Goal: Task Accomplishment & Management: Use online tool/utility

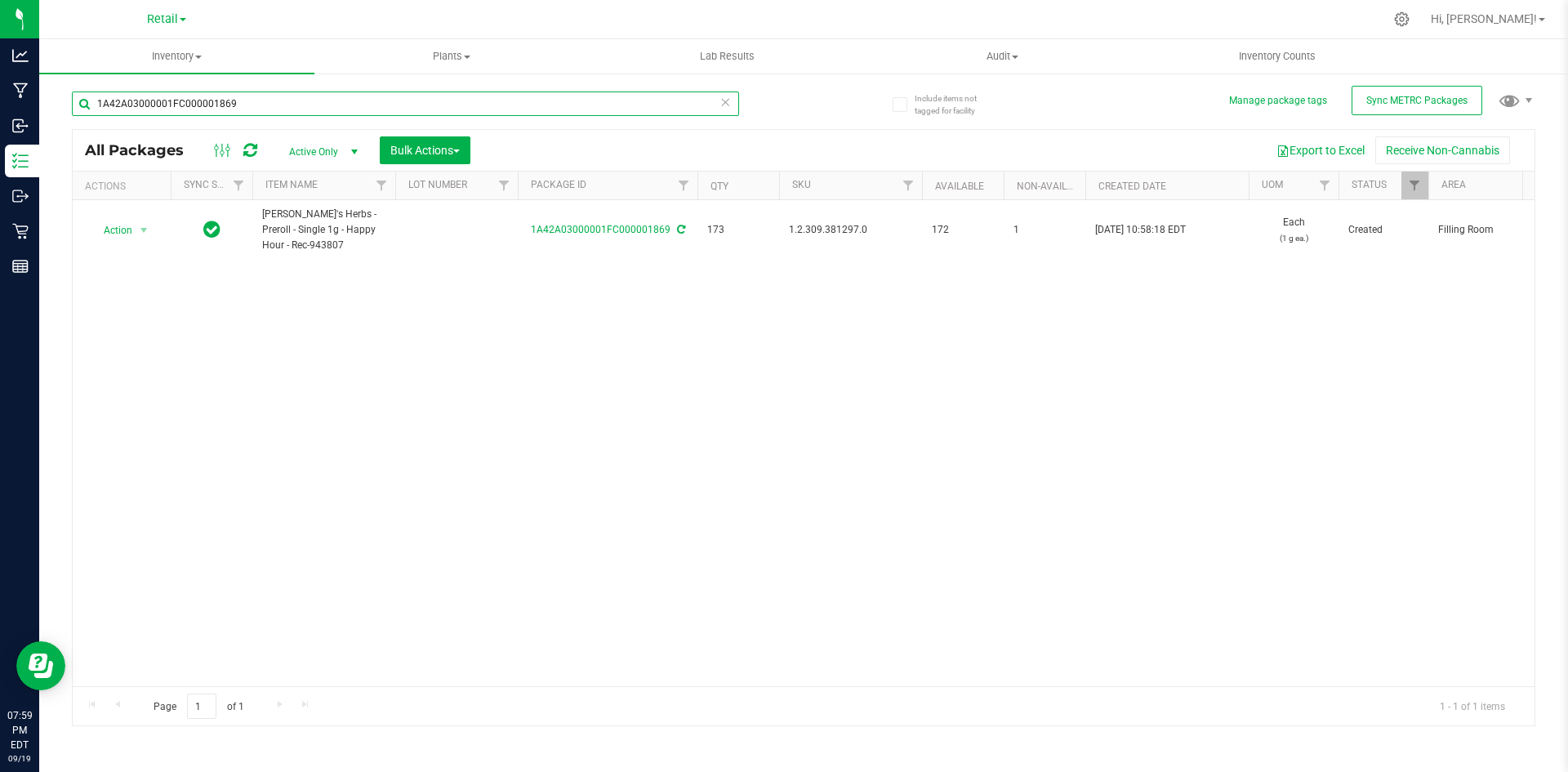
drag, startPoint x: 60, startPoint y: 102, endPoint x: 576, endPoint y: 134, distance: 517.0
click at [0, 40] on div "Analytics Manufacturing Inbound Inventory Outbound Retail Reports 07:59 PM EDT …" at bounding box center [784, 386] width 1568 height 772
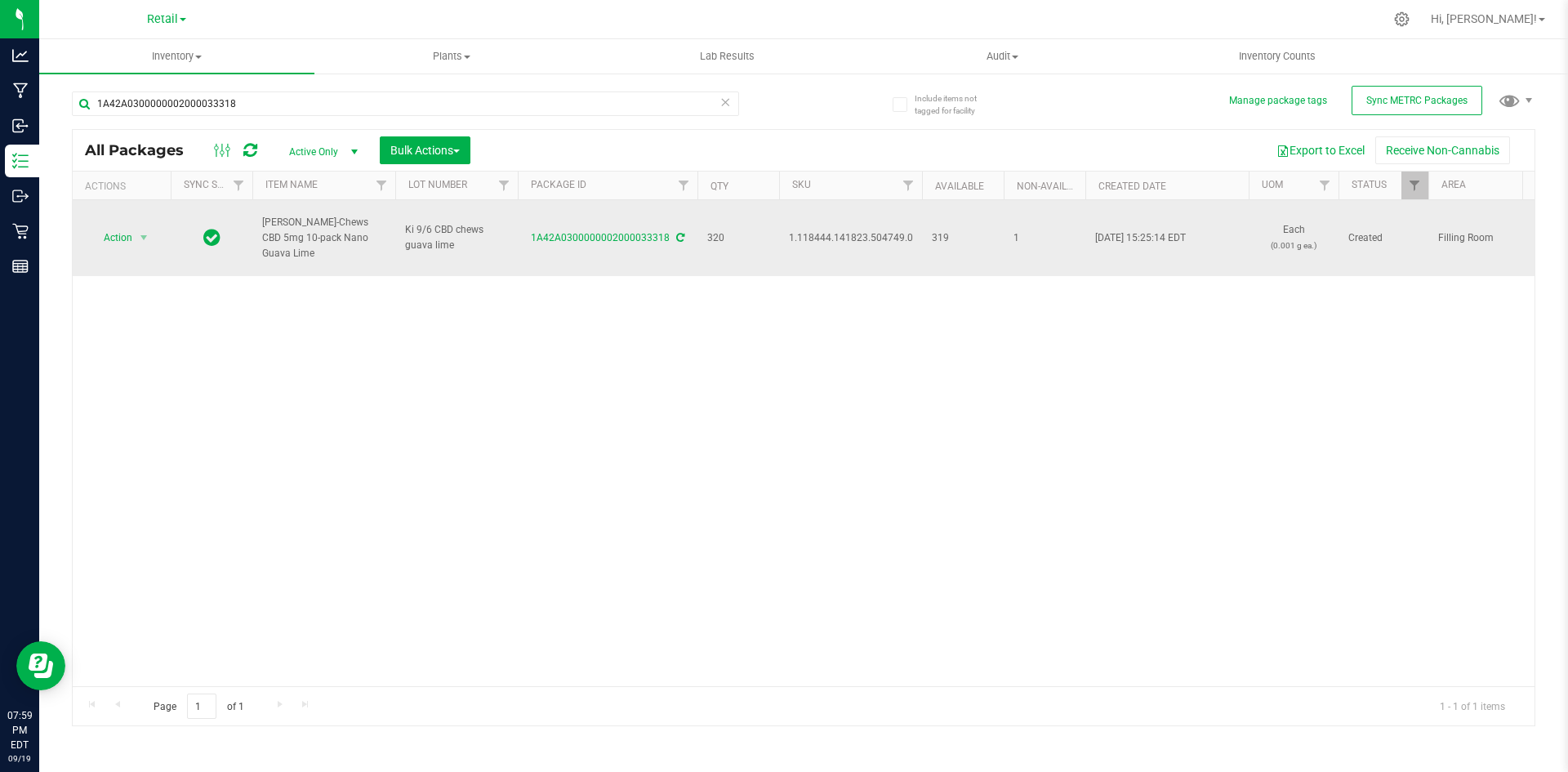
click at [863, 231] on span "1.118444.141823.504749.0" at bounding box center [851, 238] width 124 height 15
copy span "1.118444.141823.504749.0"
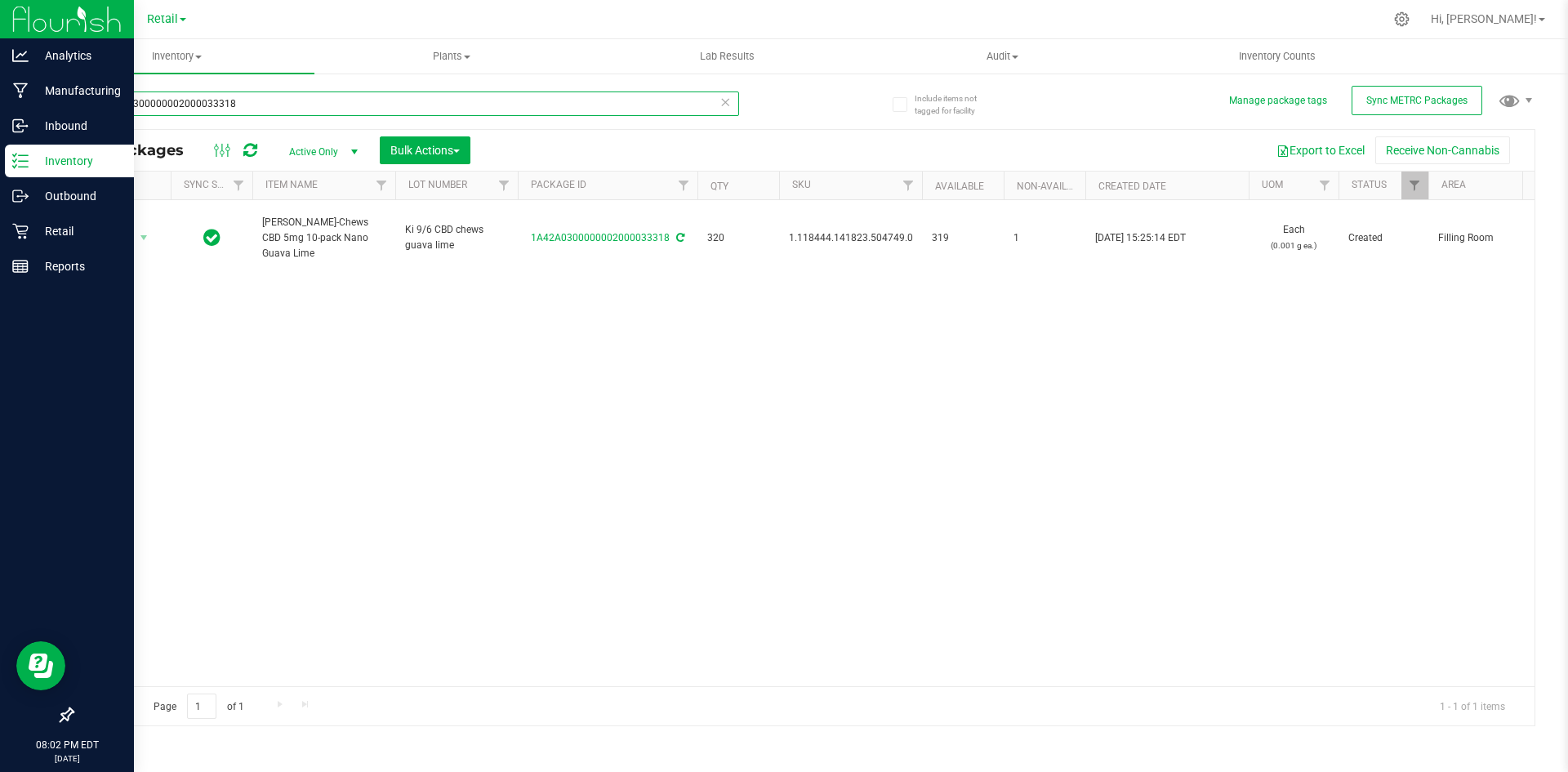
drag, startPoint x: 218, startPoint y: 107, endPoint x: 6, endPoint y: 31, distance: 225.2
click at [0, 37] on div "Analytics Manufacturing Inbound Inventory Outbound Retail Reports 08:02 PM EDT …" at bounding box center [784, 386] width 1568 height 772
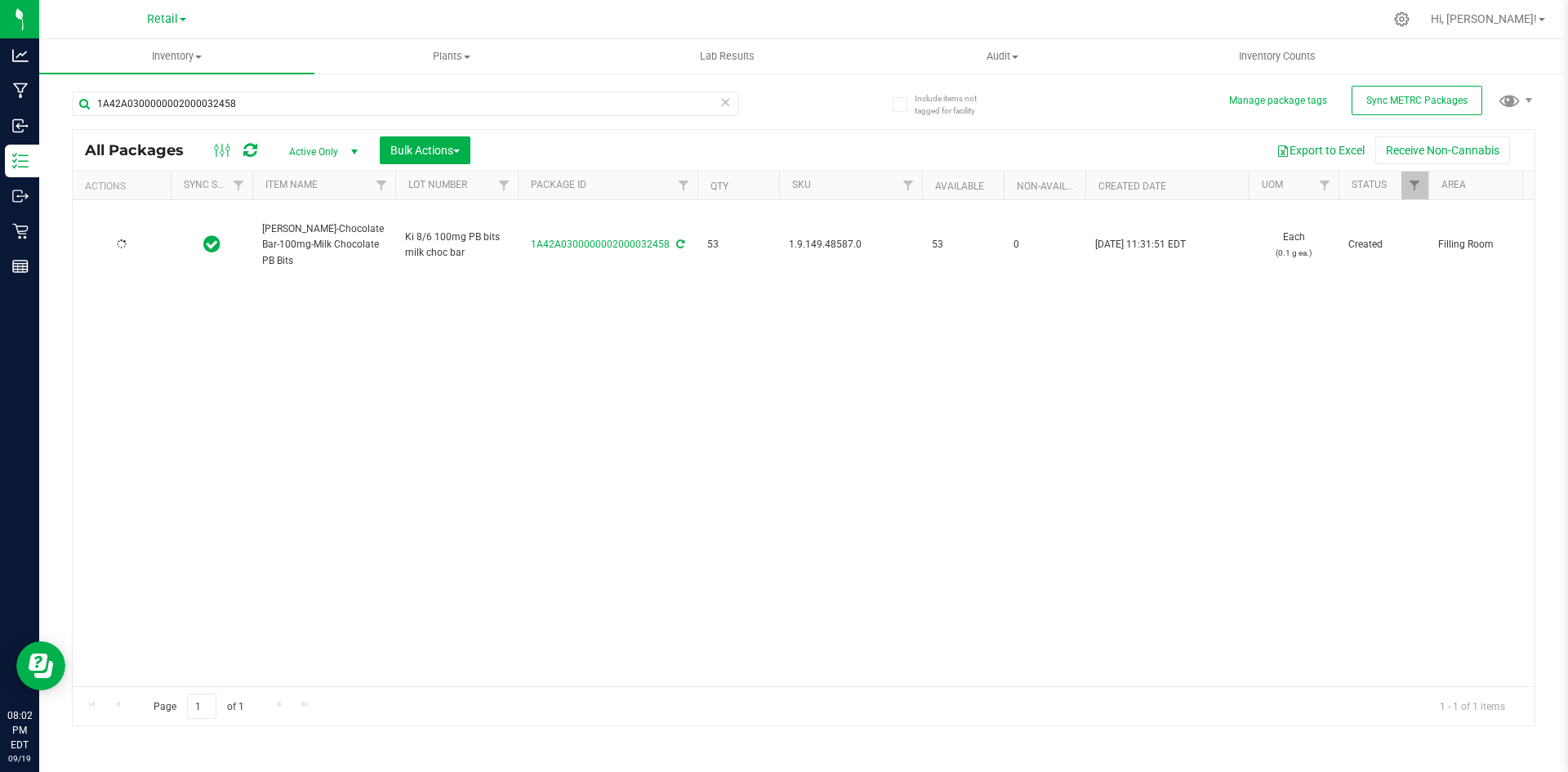
click at [833, 238] on span "1.9.149.48587.0" at bounding box center [850, 244] width 123 height 15
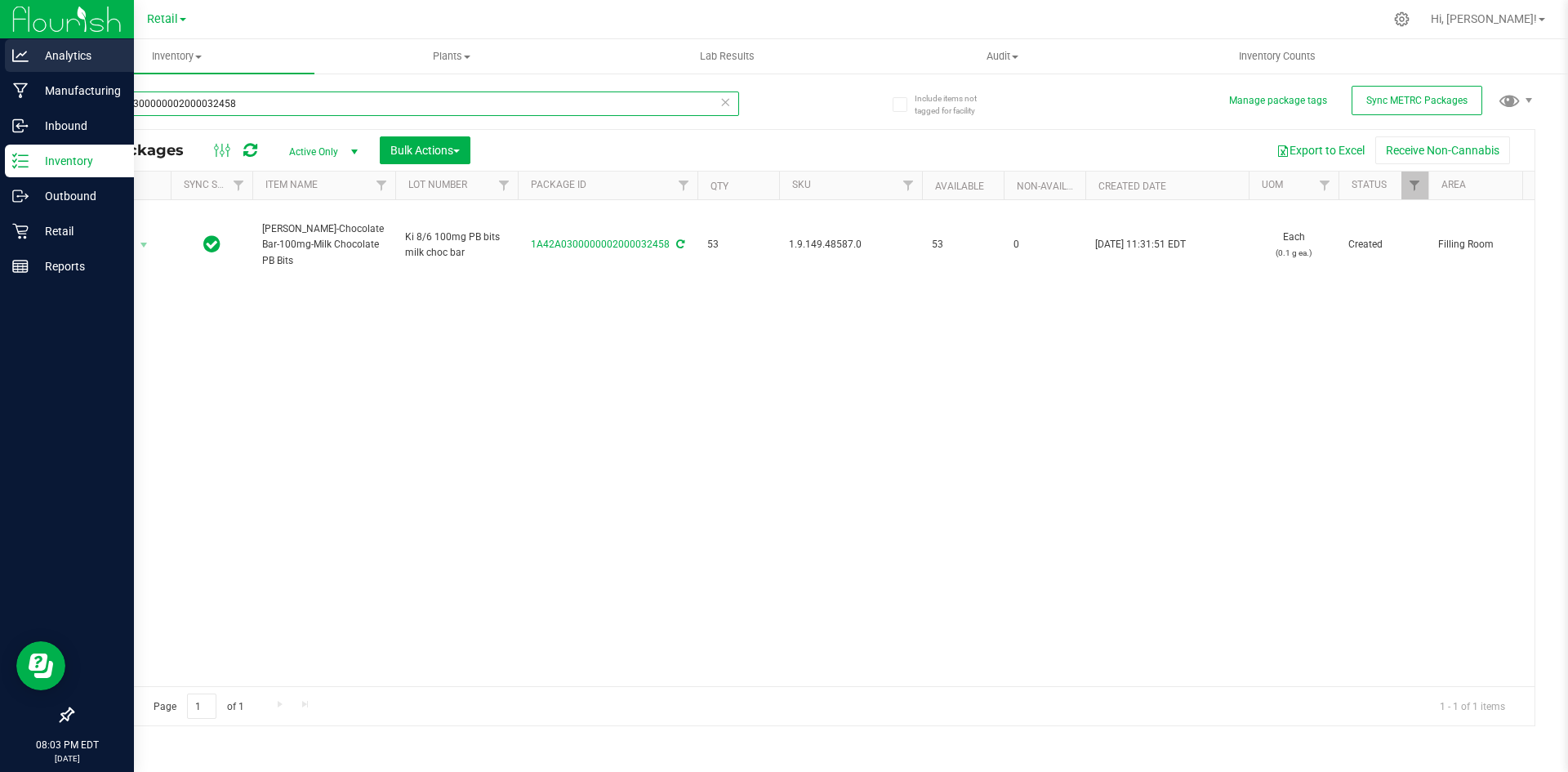
drag, startPoint x: 279, startPoint y: 105, endPoint x: 0, endPoint y: 60, distance: 282.6
click at [0, 60] on div "Analytics Manufacturing Inbound Inventory Outbound Retail Reports 08:03 PM EDT …" at bounding box center [784, 386] width 1568 height 772
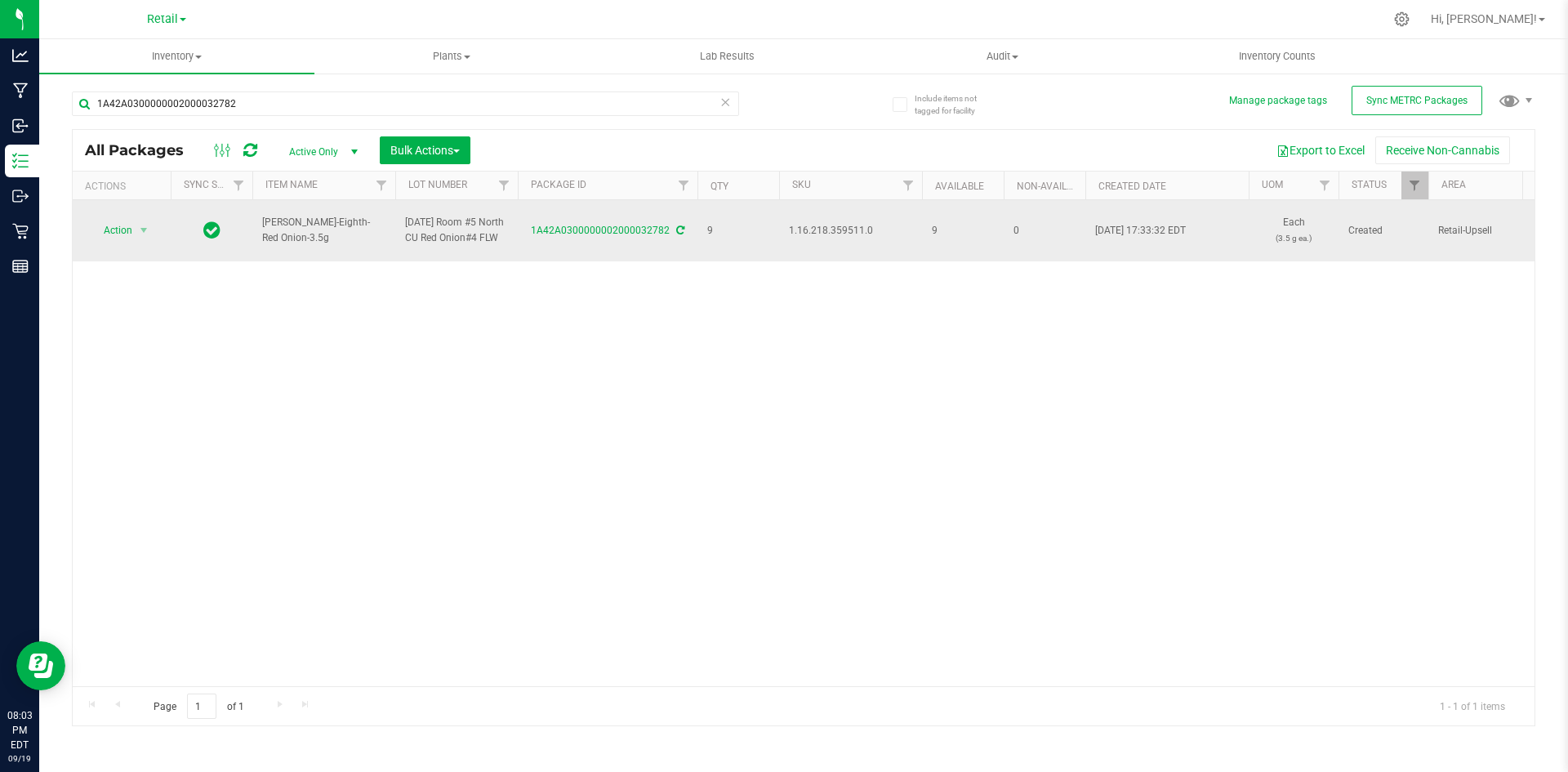
click at [856, 232] on span "1.16.218.359511.0" at bounding box center [850, 231] width 123 height 15
copy span "1.16.218.359511.0"
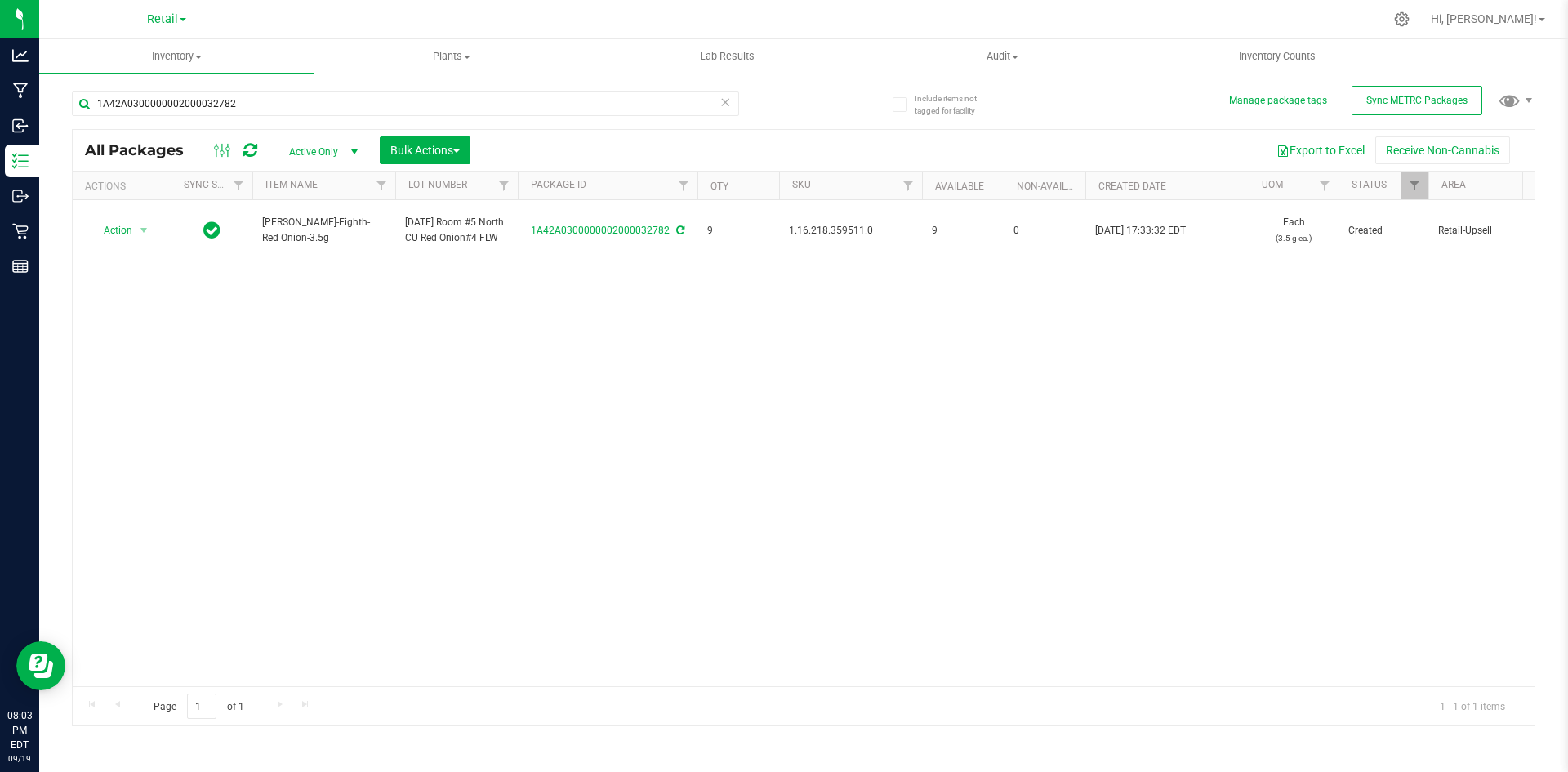
click at [842, 413] on div "Action Action Adjust qty Create package Edit attributes Global inventory Locate…" at bounding box center [803, 443] width 1462 height 486
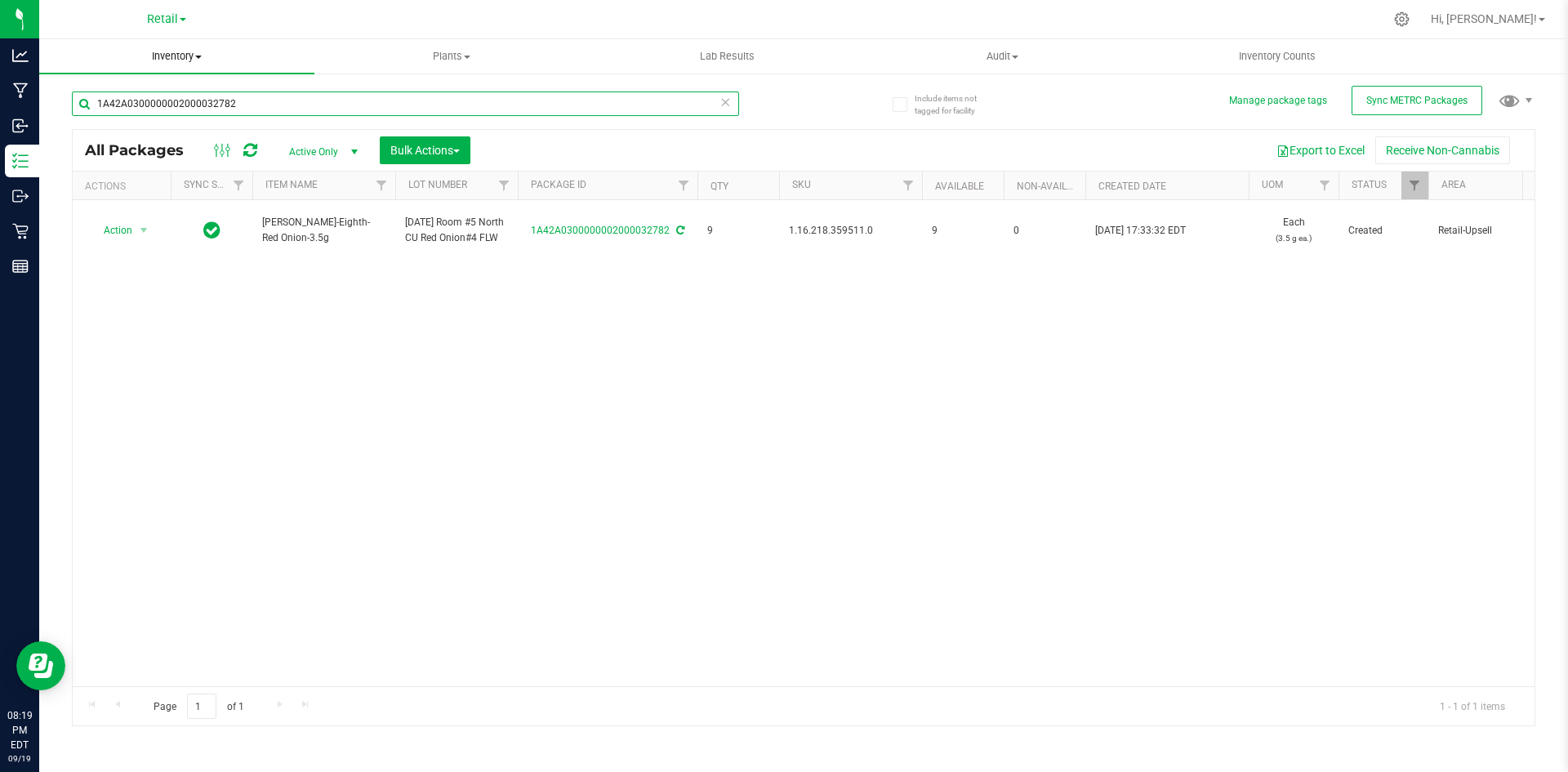
drag, startPoint x: 333, startPoint y: 100, endPoint x: 111, endPoint y: 40, distance: 230.0
click at [20, 68] on div "Analytics Manufacturing Inbound Inventory Outbound Retail Reports 08:19 PM EDT …" at bounding box center [784, 386] width 1568 height 772
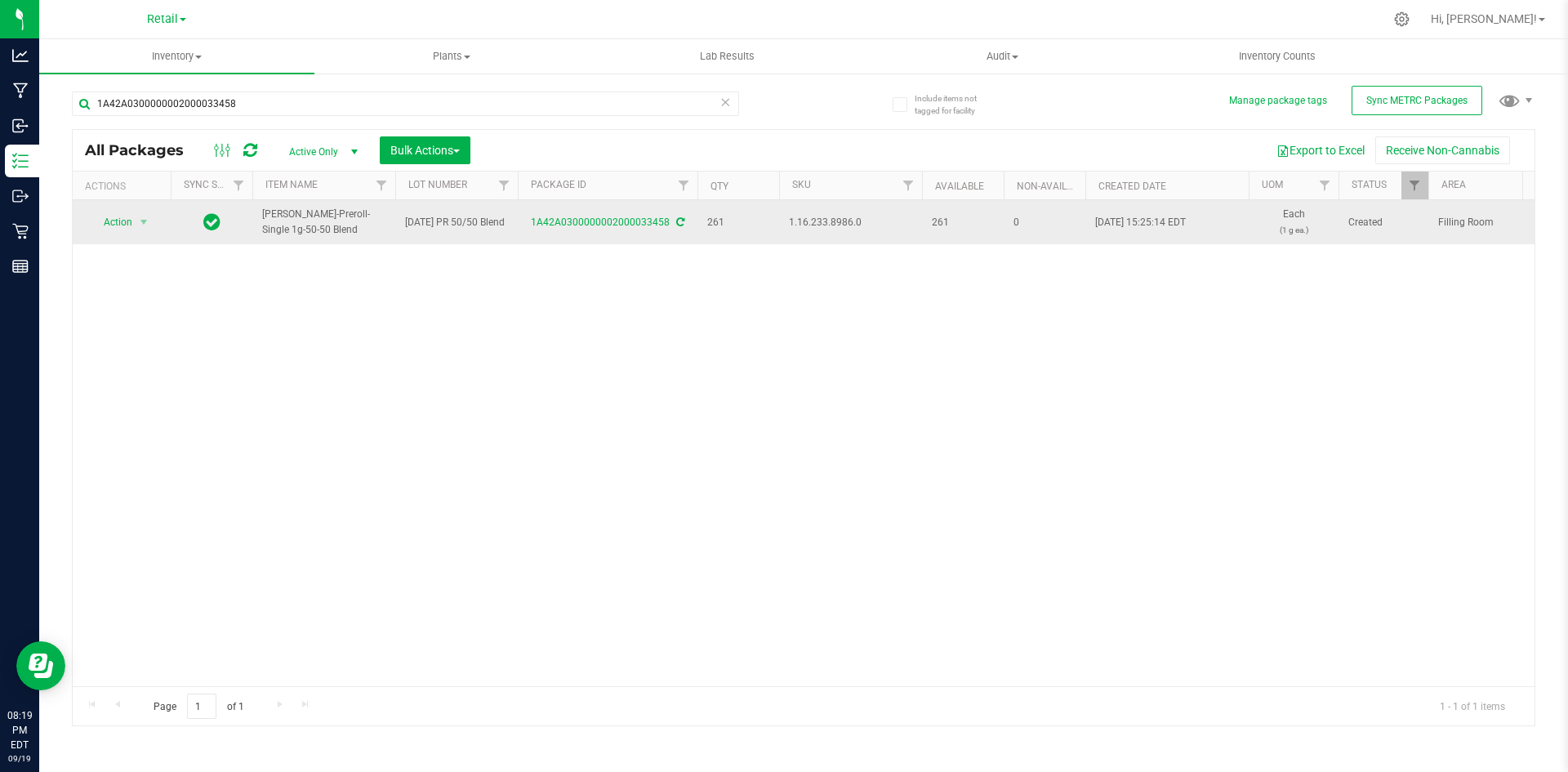
click at [833, 218] on span "1.16.233.8986.0" at bounding box center [850, 222] width 123 height 15
copy span "1.16.233.8986.0"
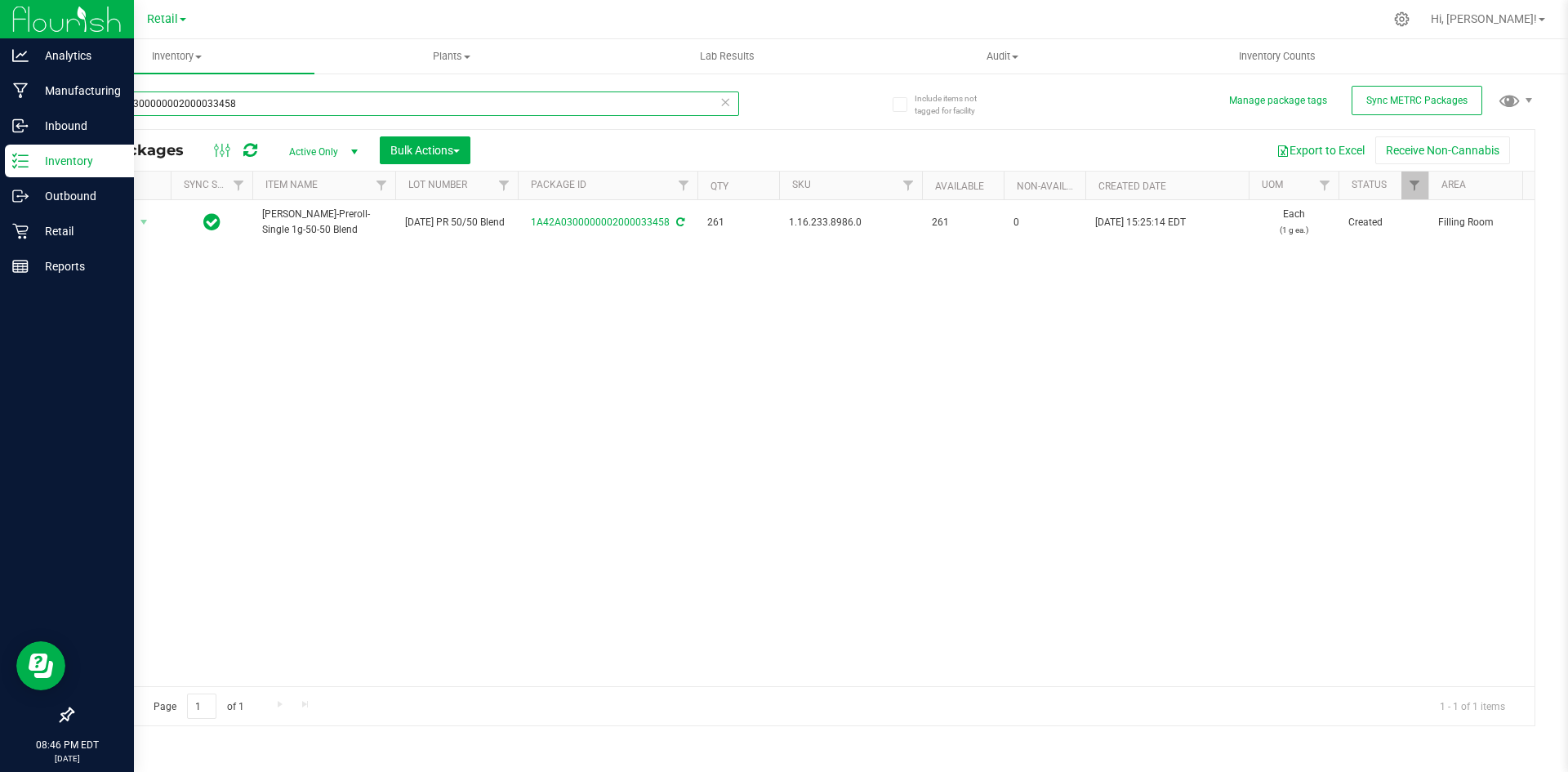
drag, startPoint x: 277, startPoint y: 99, endPoint x: 11, endPoint y: 35, distance: 273.6
click at [3, 35] on div "Analytics Manufacturing Inbound Inventory Outbound Retail Reports 08:46 PM EDT …" at bounding box center [784, 386] width 1568 height 772
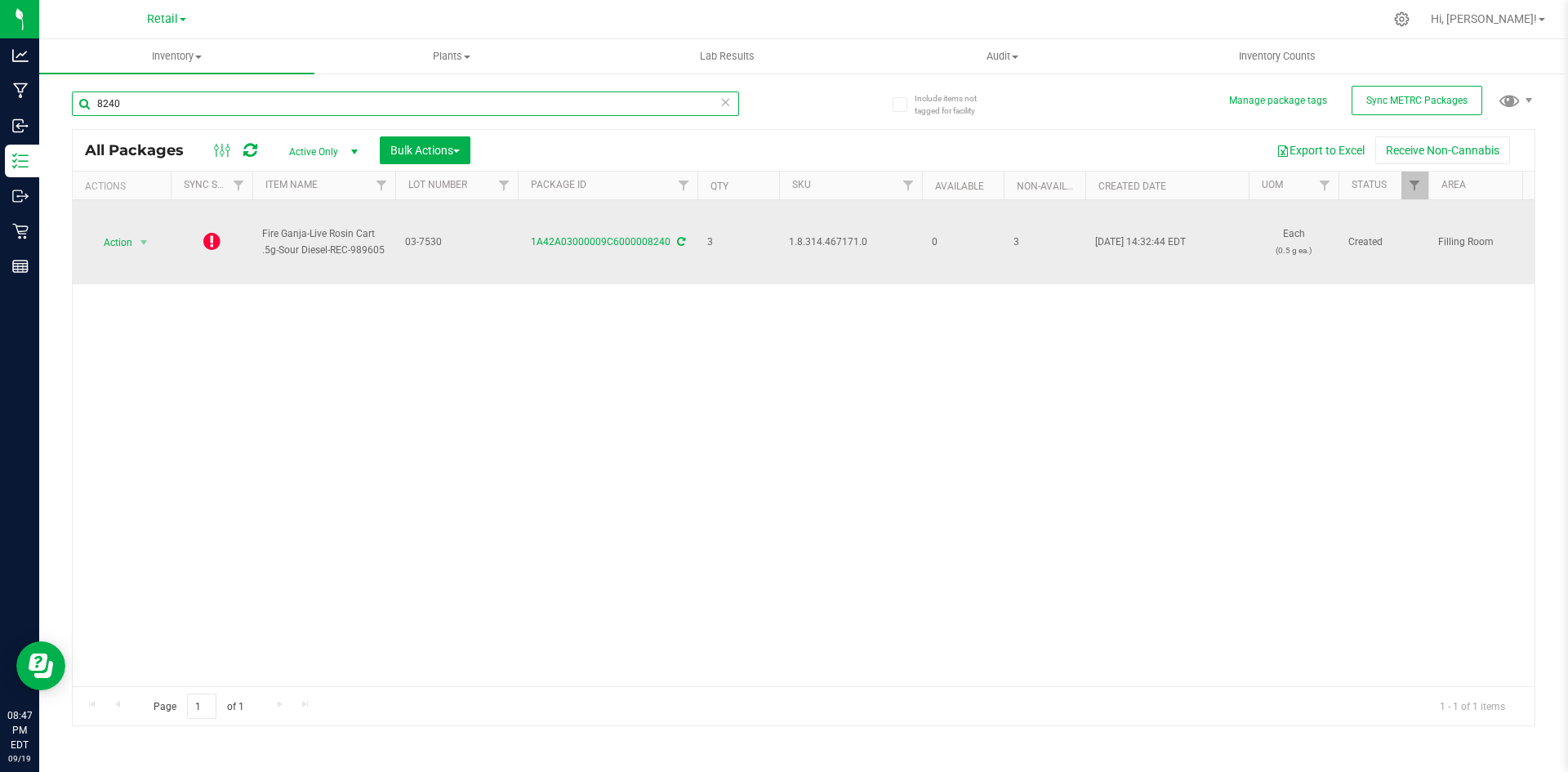
type input "8240"
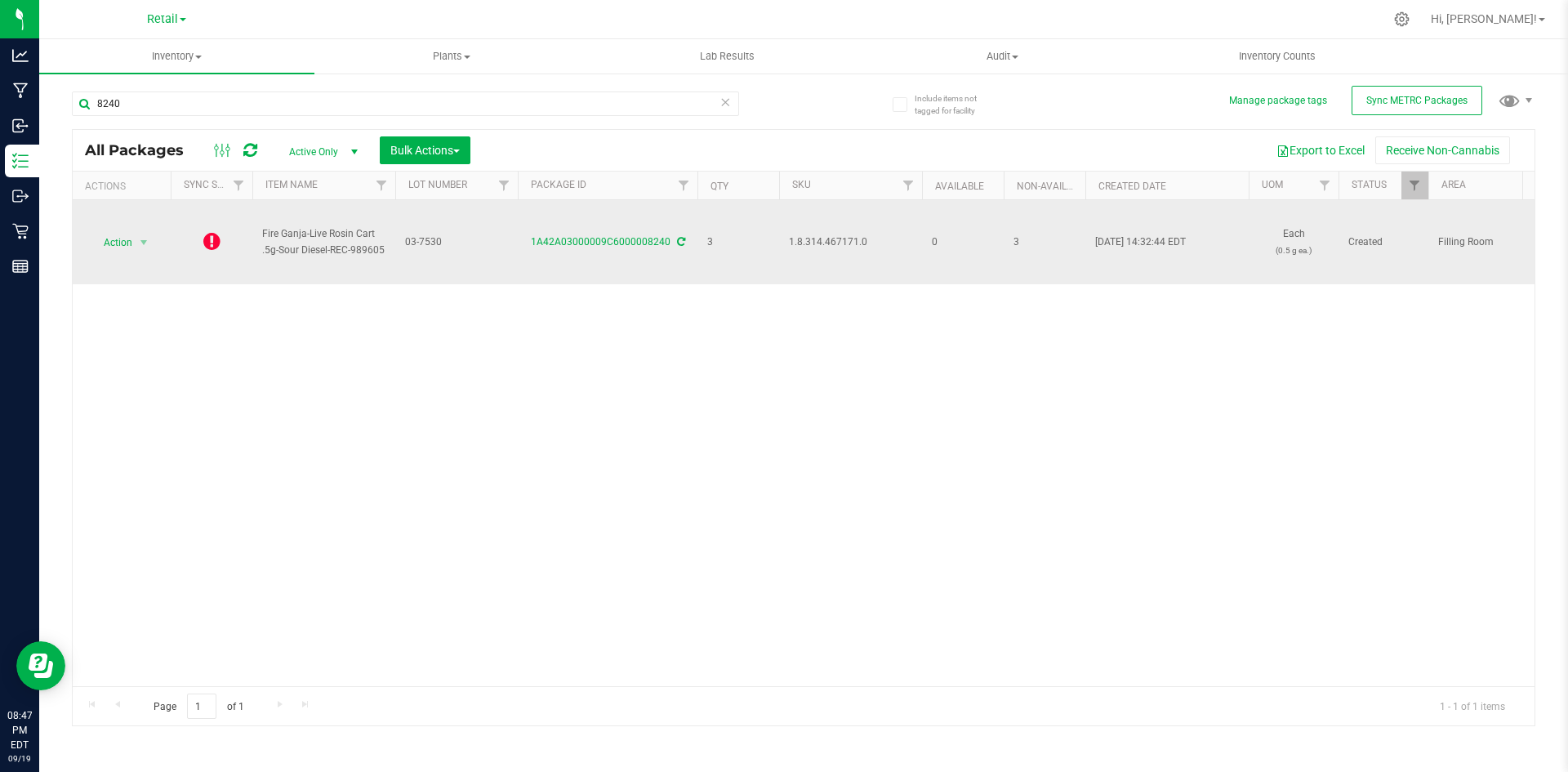
click at [821, 234] on span "1.8.314.467171.0" at bounding box center [850, 242] width 123 height 15
copy span "1.8.314.467171.0"
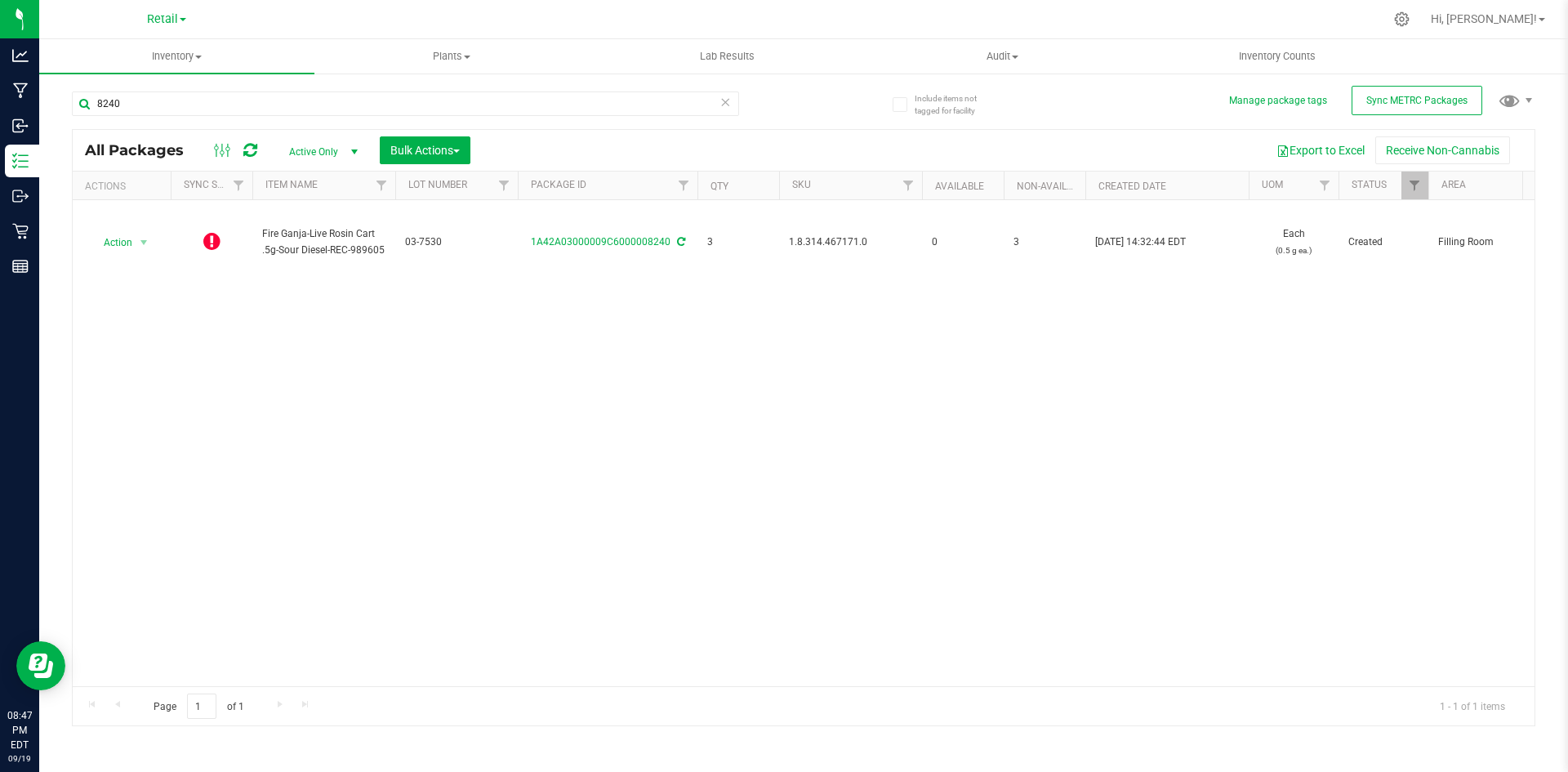
drag, startPoint x: 1509, startPoint y: 213, endPoint x: 755, endPoint y: 339, distance: 764.5
click at [1062, 405] on div "Action Action Edit attributes Global inventory Lock package Package audit log P…" at bounding box center [803, 443] width 1462 height 486
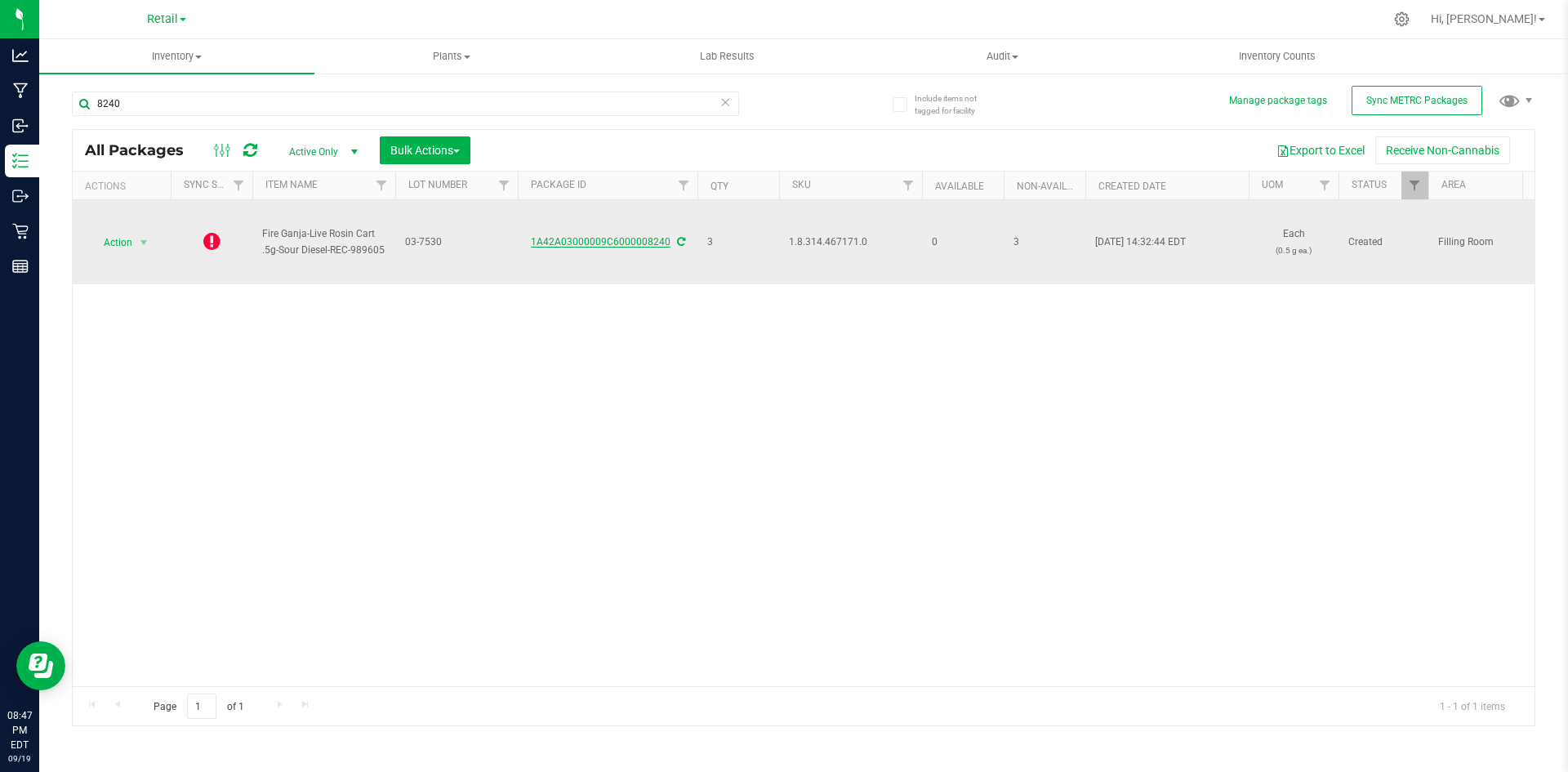
drag, startPoint x: 670, startPoint y: 236, endPoint x: 535, endPoint y: 239, distance: 135.0
click at [523, 237] on div "1A42A03000009C6000008240" at bounding box center [607, 242] width 185 height 15
copy link "1A42A03000009C6000008240"
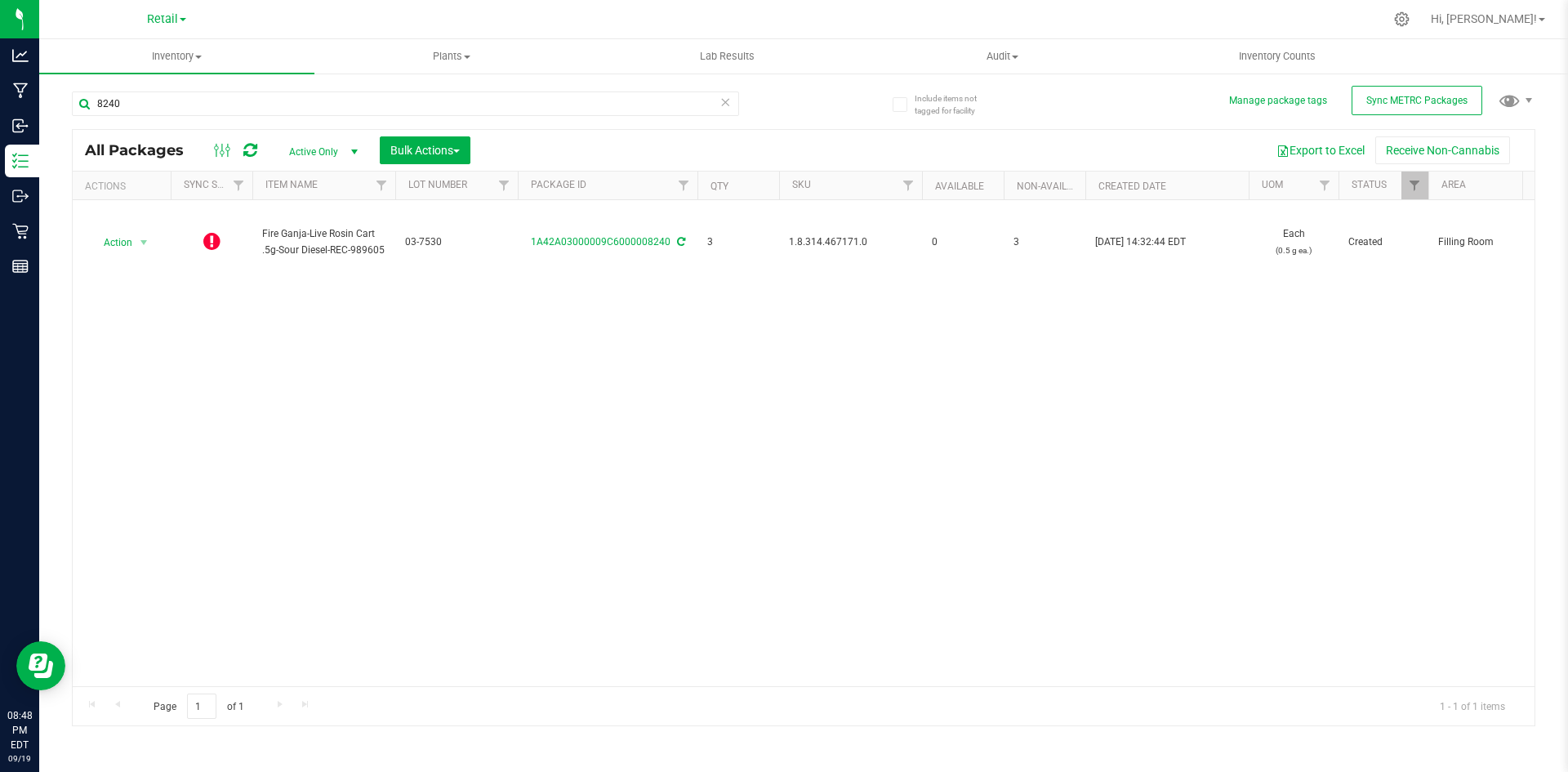
click at [414, 326] on div "Action Action Edit attributes Global inventory Lock package Package audit log P…" at bounding box center [803, 443] width 1462 height 486
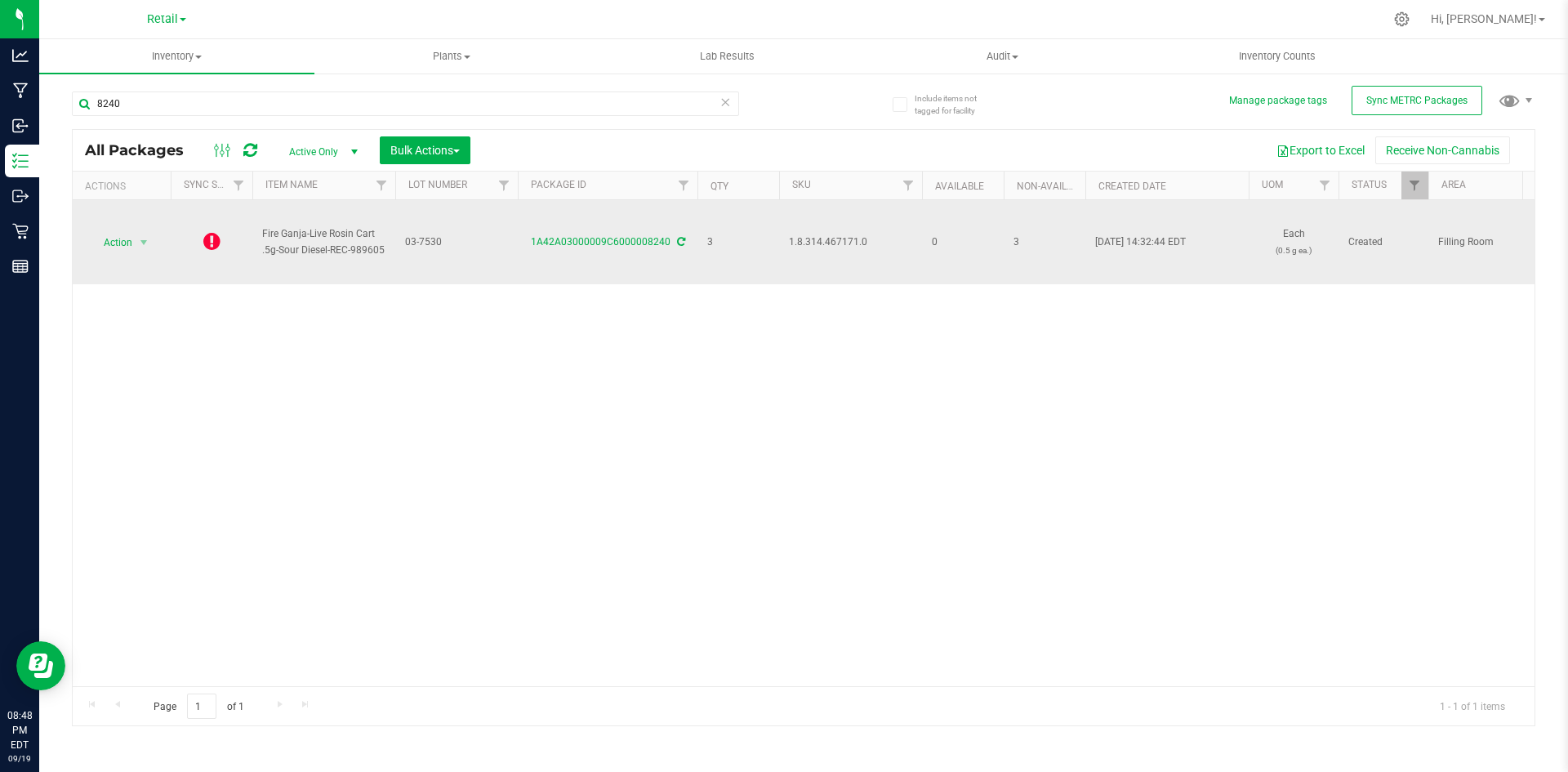
drag, startPoint x: 678, startPoint y: 237, endPoint x: 688, endPoint y: 245, distance: 12.8
click at [678, 237] on icon at bounding box center [681, 242] width 9 height 10
drag, startPoint x: 266, startPoint y: 249, endPoint x: 302, endPoint y: 249, distance: 36.0
click at [302, 249] on span "Fire Ganja-Live Rosin Cart .5g-Sour Diesel-REC-989605" at bounding box center [323, 242] width 123 height 31
click at [296, 250] on span "Fire Ganja-Live Rosin Cart .5g-Sour Diesel-REC-989605" at bounding box center [323, 242] width 123 height 31
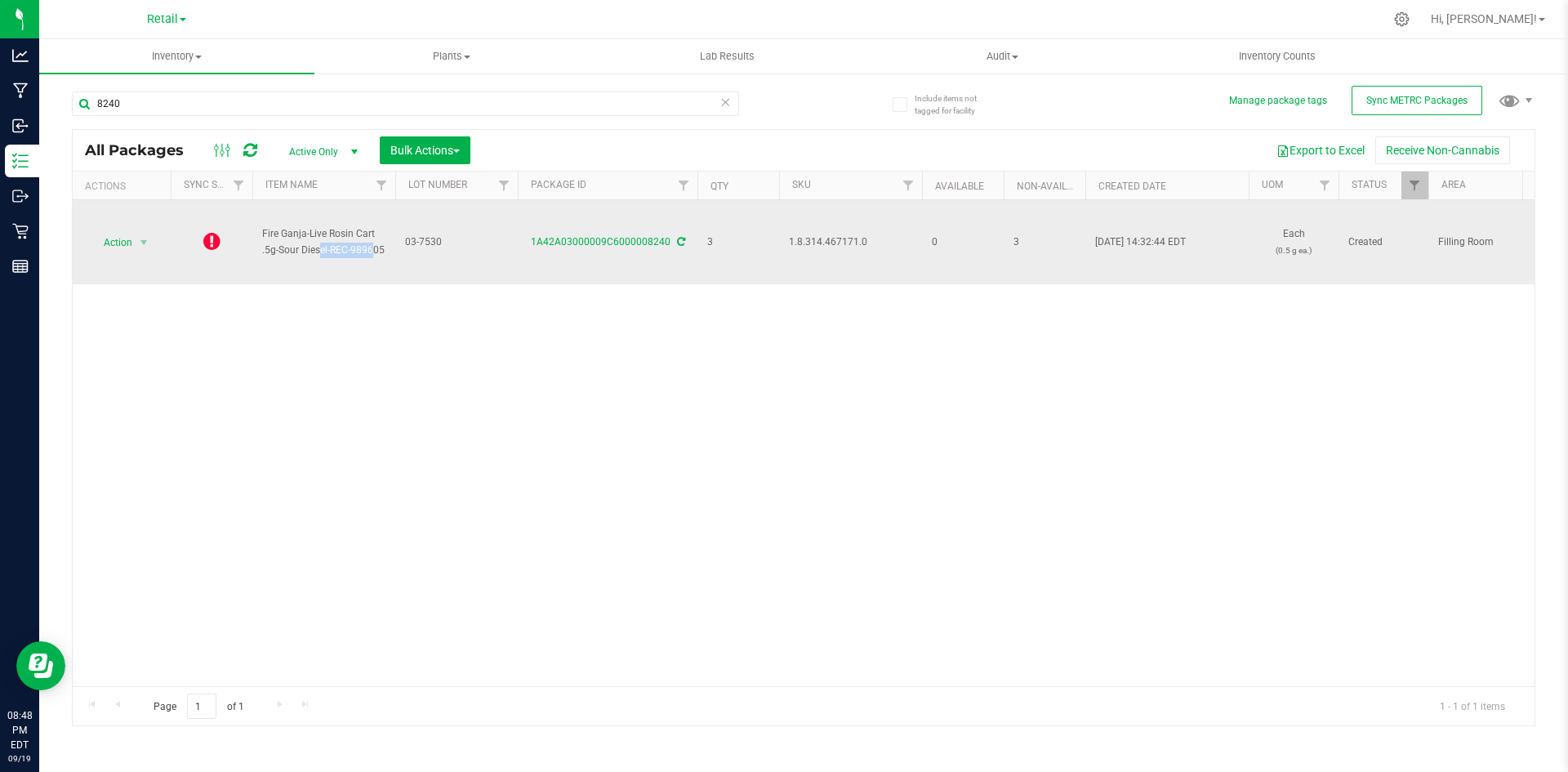
drag, startPoint x: 281, startPoint y: 249, endPoint x: 329, endPoint y: 251, distance: 48.0
click at [329, 251] on span "Fire Ganja-Live Rosin Cart .5g-Sour Diesel-REC-989605" at bounding box center [323, 242] width 123 height 31
copy span "Sour Diesel"
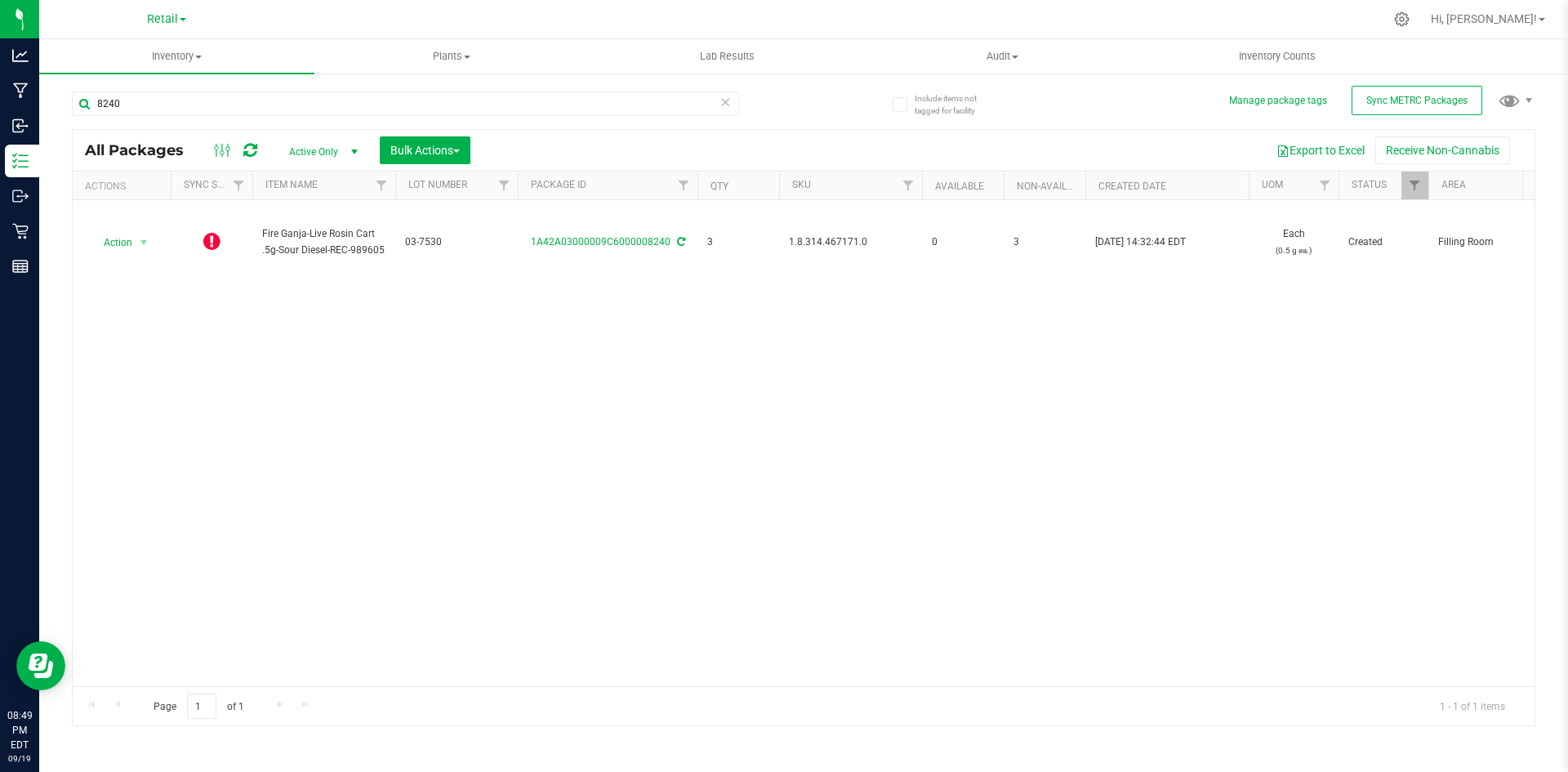
drag, startPoint x: 515, startPoint y: 368, endPoint x: 535, endPoint y: 353, distance: 25.0
click at [521, 363] on div "Action Action Edit attributes Global inventory Lock package Package audit log P…" at bounding box center [803, 443] width 1462 height 486
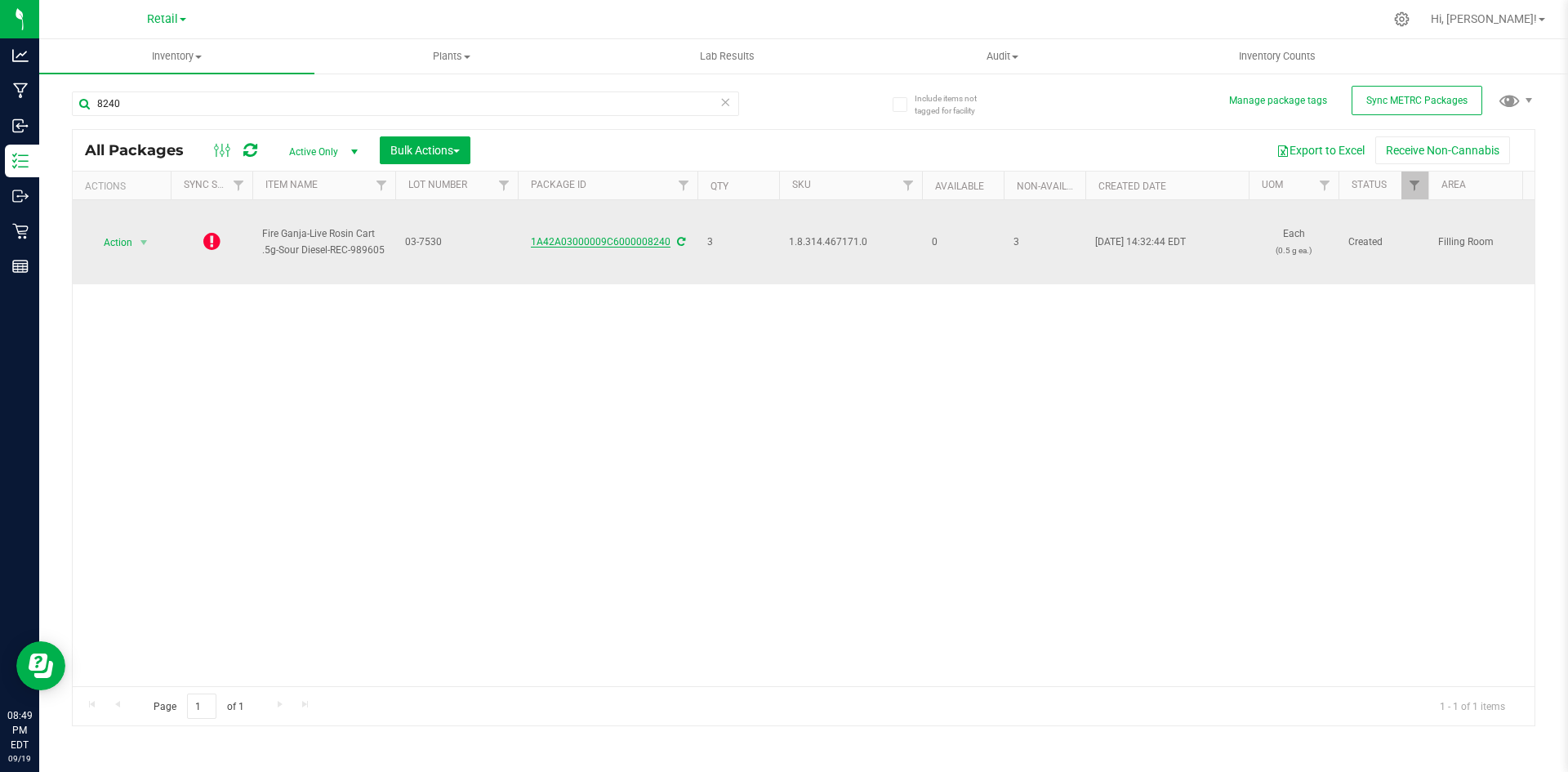
click at [604, 244] on link "1A42A03000009C6000008240" at bounding box center [601, 241] width 140 height 11
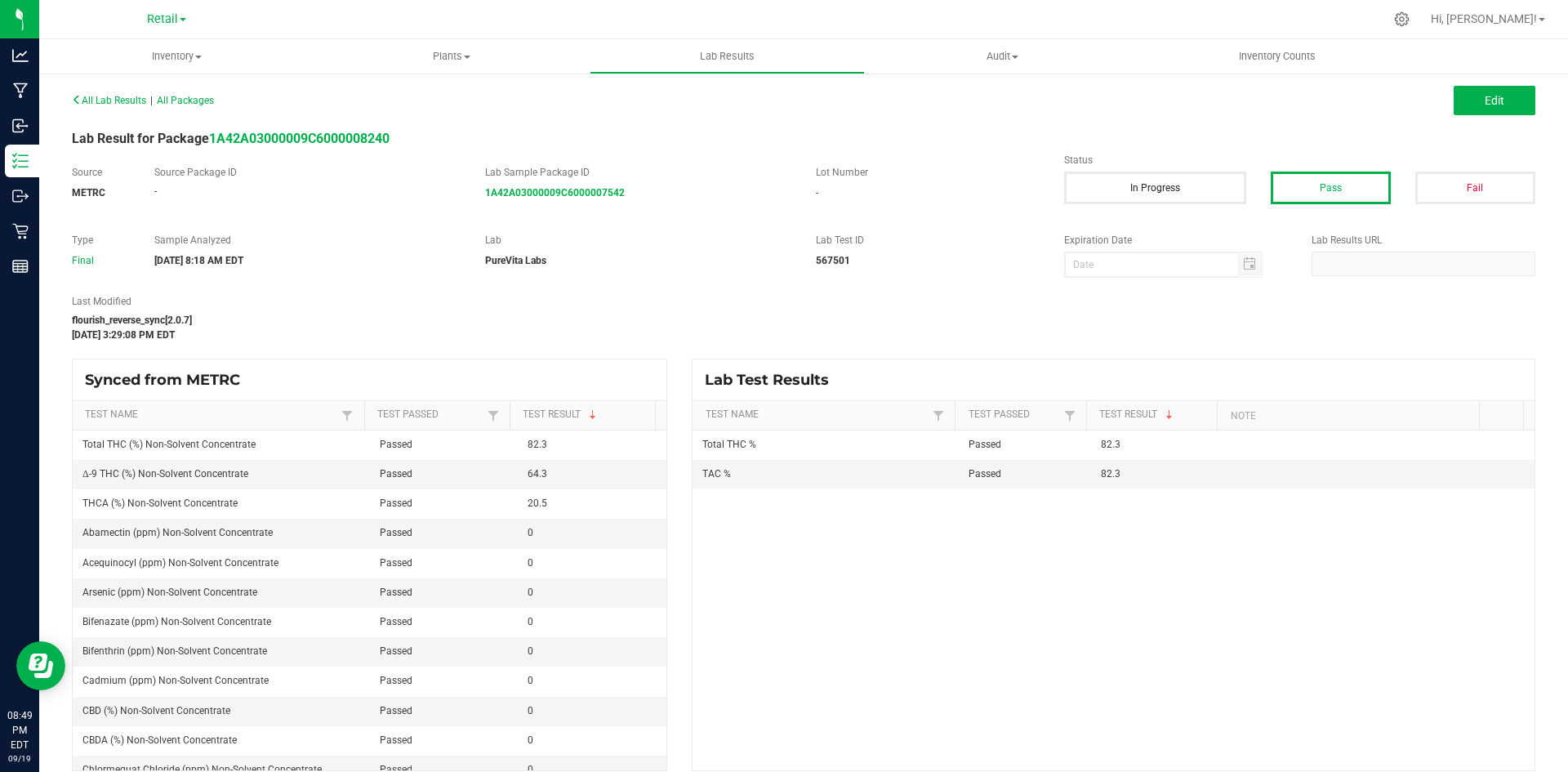
click at [690, 273] on div "Type Final Sample Analyzed [DATE] 8:18 AM EDT Lab PureVita Labs Lab Test ID 567…" at bounding box center [804, 254] width 1488 height 45
drag, startPoint x: 644, startPoint y: 191, endPoint x: 499, endPoint y: 192, distance: 145.0
click at [473, 192] on div "Lab Sample Package ID 1A42A03000009C6000007542" at bounding box center [638, 182] width 331 height 35
copy strong "1A42A03000009C6000007542"
click at [124, 98] on span "All Lab Results" at bounding box center [108, 100] width 74 height 11
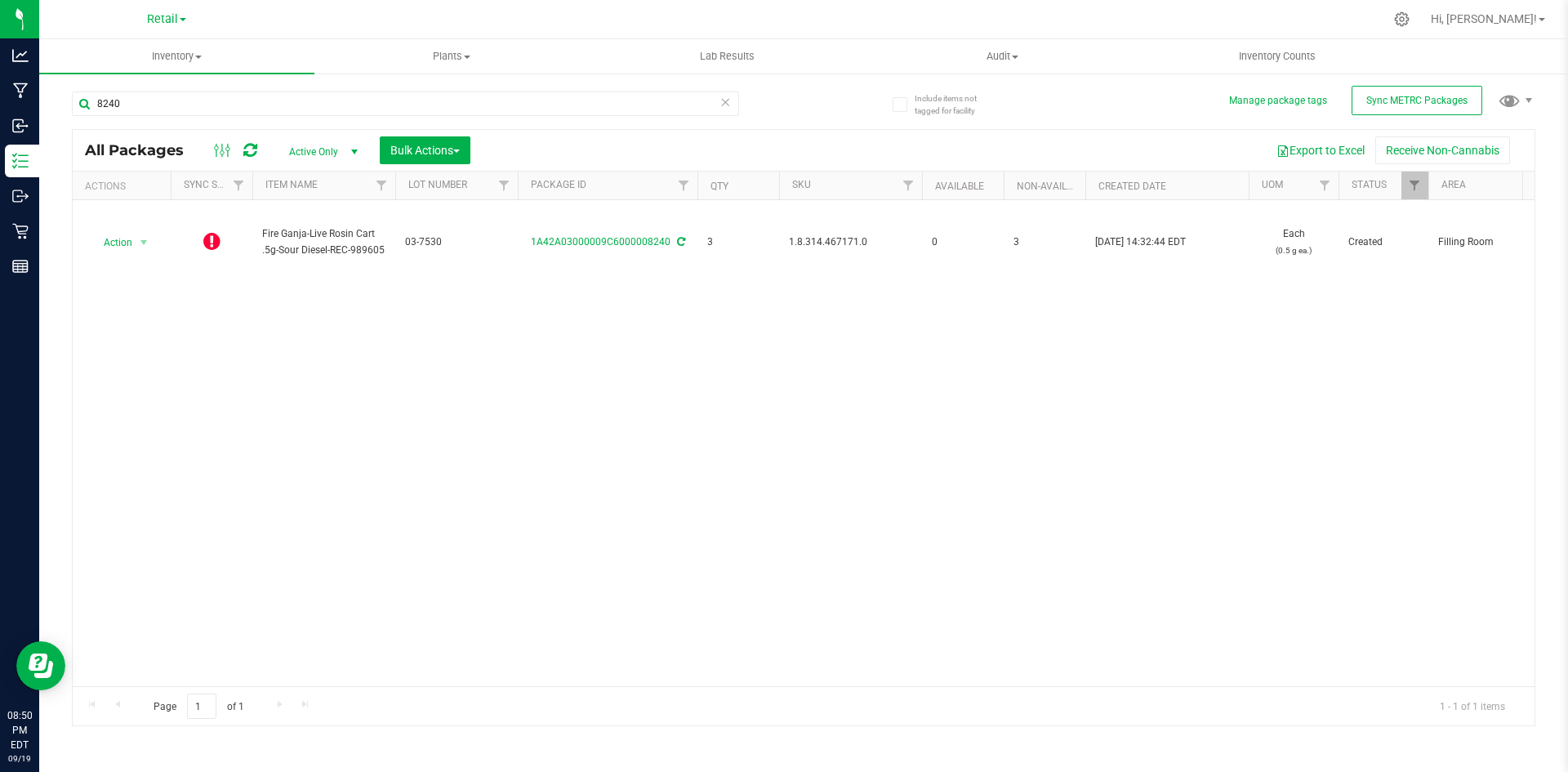
drag, startPoint x: 382, startPoint y: 356, endPoint x: 403, endPoint y: 347, distance: 22.8
click at [383, 356] on div "Action Action Edit attributes Global inventory Lock package Package audit log P…" at bounding box center [803, 443] width 1462 height 486
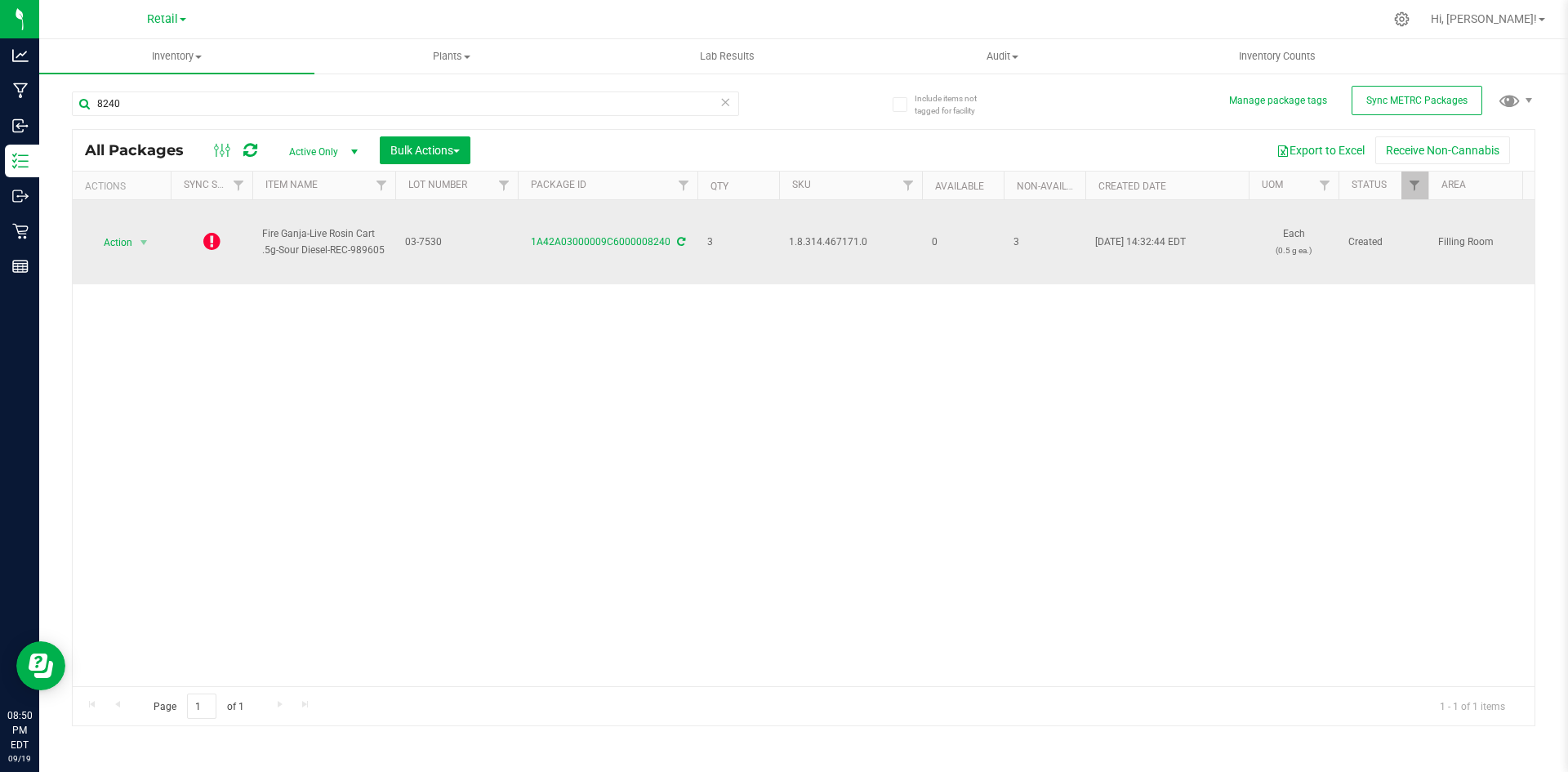
click at [678, 242] on icon at bounding box center [681, 242] width 9 height 10
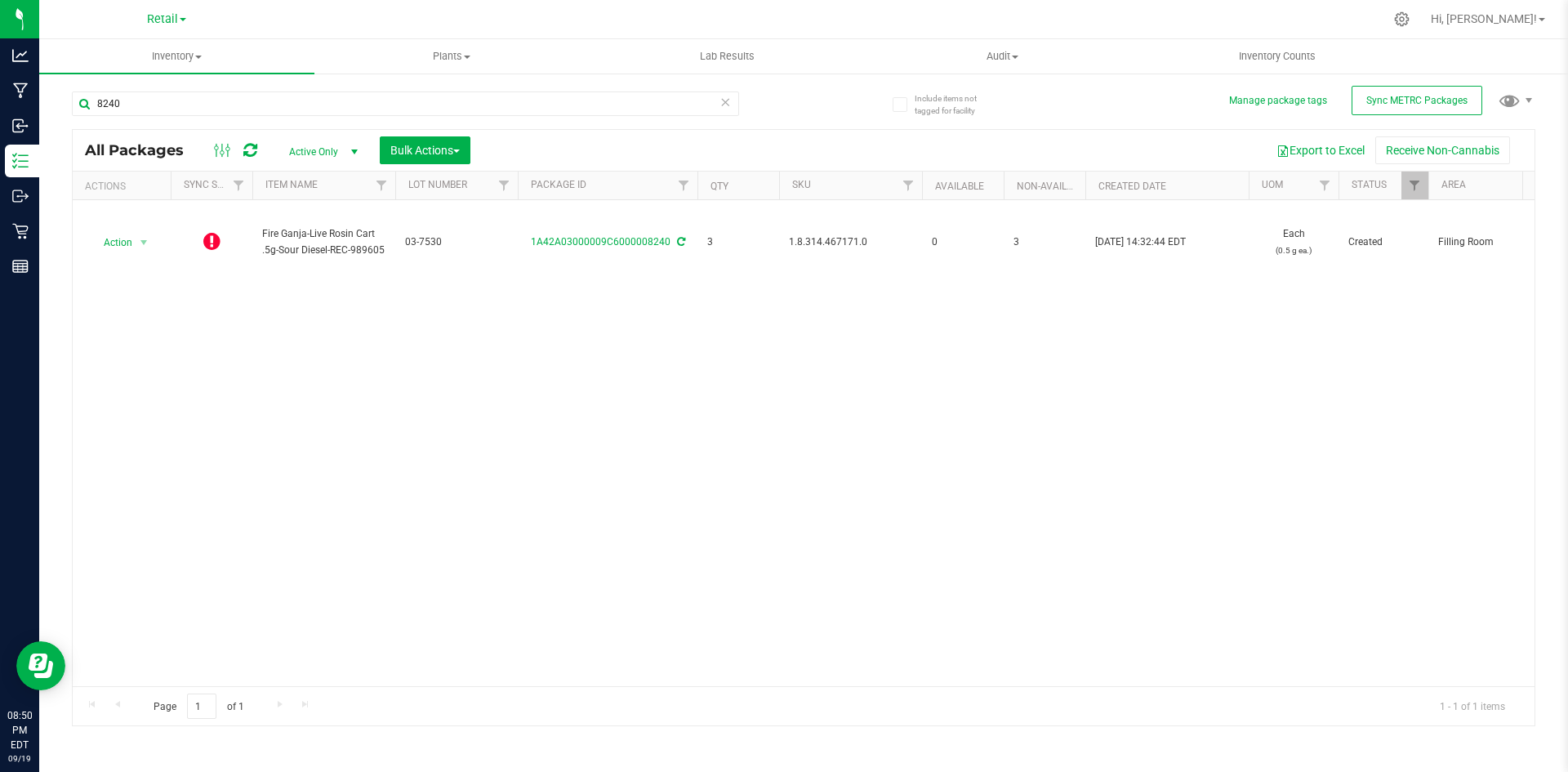
drag, startPoint x: 330, startPoint y: 352, endPoint x: 325, endPoint y: 337, distance: 15.8
click at [328, 343] on div "Action Action Edit attributes Global inventory Lock package Package audit log P…" at bounding box center [803, 443] width 1462 height 486
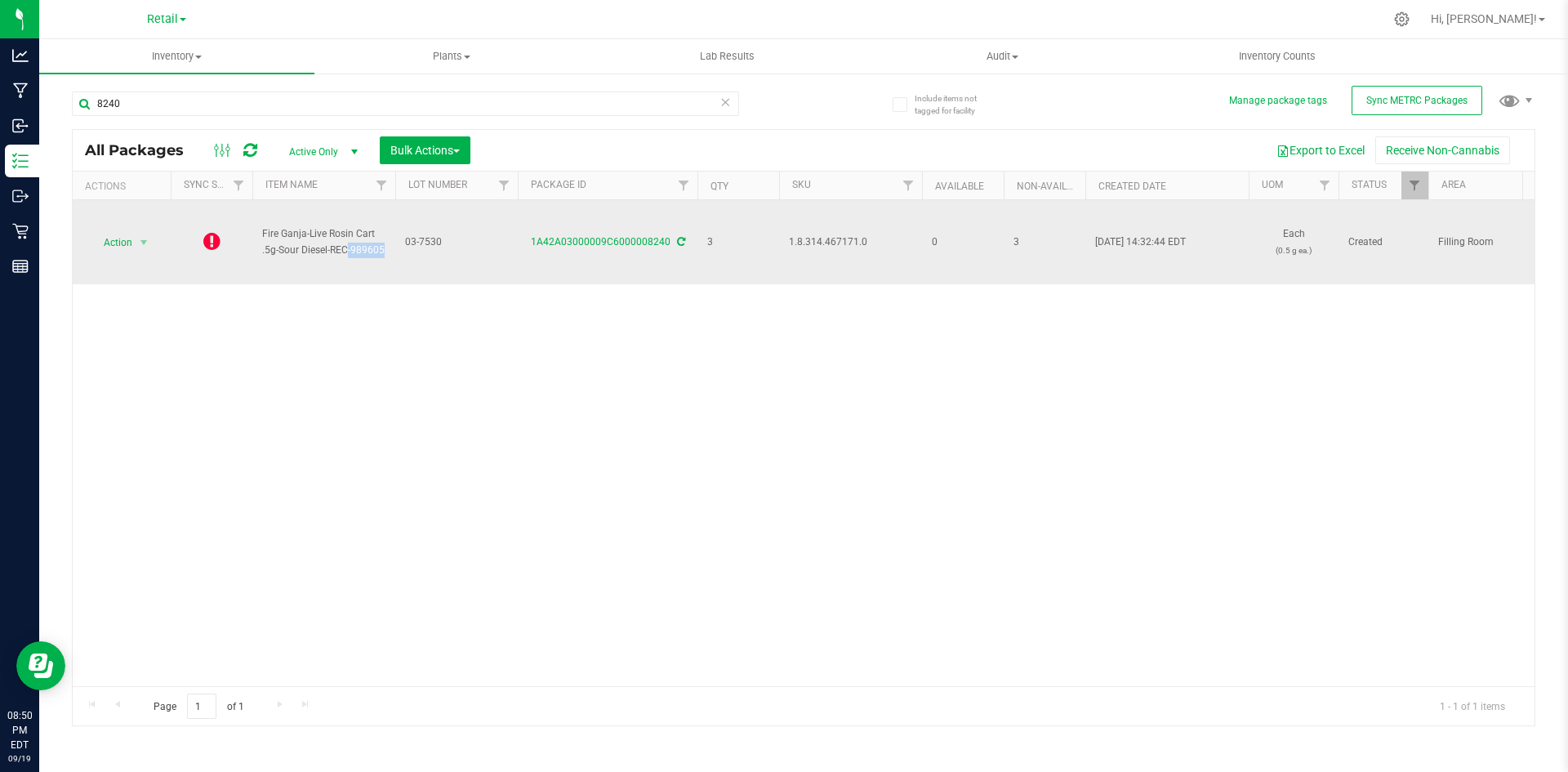
drag, startPoint x: 336, startPoint y: 254, endPoint x: 306, endPoint y: 249, distance: 30.4
click at [306, 249] on span "Fire Ganja-Live Rosin Cart .5g-Sour Diesel-REC-989605" at bounding box center [323, 242] width 123 height 31
click at [319, 254] on span "Fire Ganja-Live Rosin Cart .5g-Sour Diesel-REC-989605" at bounding box center [323, 242] width 123 height 31
drag, startPoint x: 332, startPoint y: 251, endPoint x: 260, endPoint y: 251, distance: 72.0
click at [260, 251] on td "Fire Ganja-Live Rosin Cart .5g-Sour Diesel-REC-989605" at bounding box center [323, 242] width 143 height 84
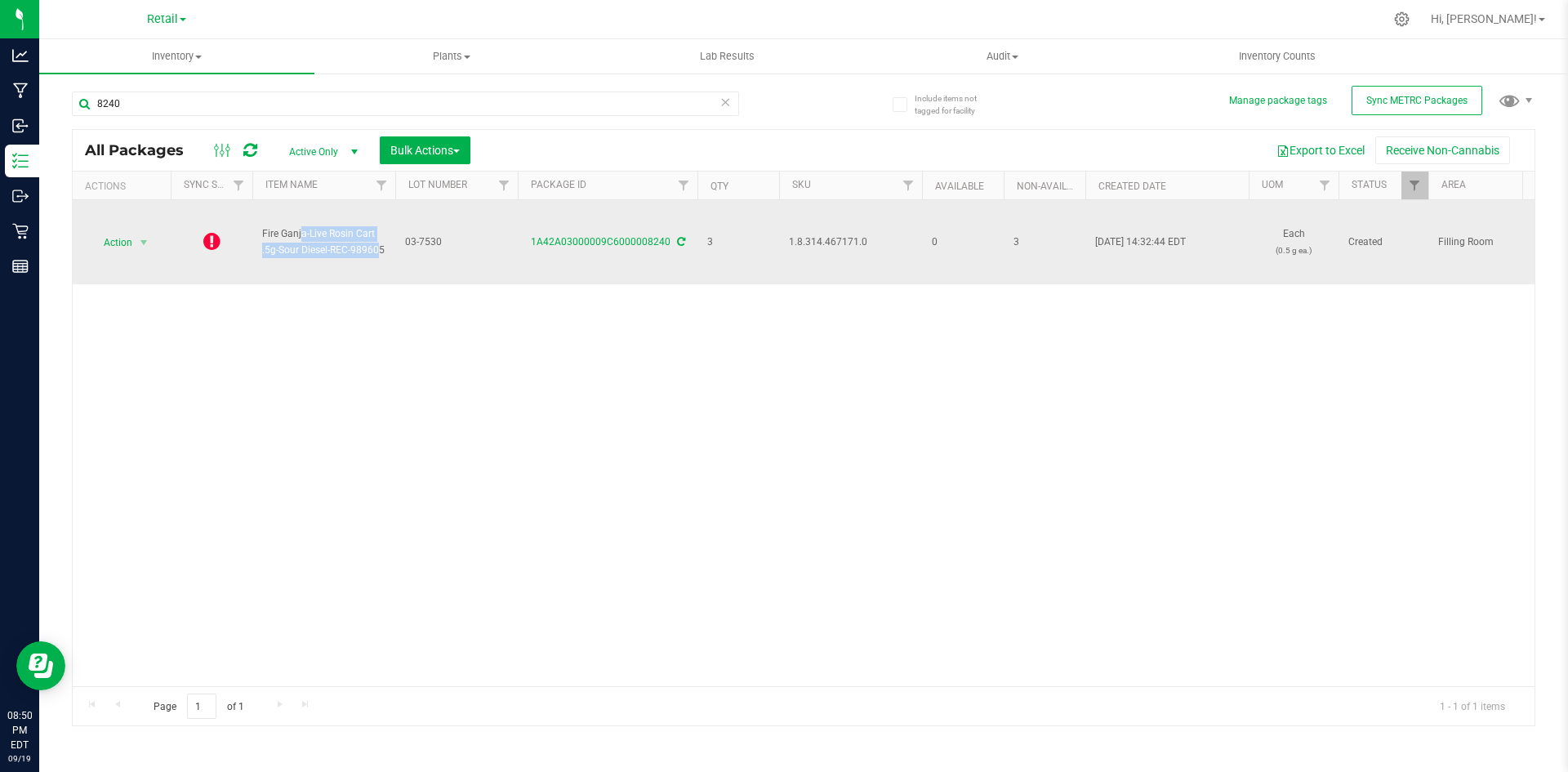
click at [269, 250] on span "Fire Ganja-Live Rosin Cart .5g-Sour Diesel-REC-989605" at bounding box center [323, 242] width 123 height 31
drag, startPoint x: 257, startPoint y: 248, endPoint x: 324, endPoint y: 246, distance: 67.0
click at [324, 246] on td "Fire Ganja-Live Rosin Cart .5g-Sour Diesel-REC-989605" at bounding box center [323, 242] width 143 height 84
click at [327, 250] on span "Fire Ganja-Live Rosin Cart .5g-Sour Diesel-REC-989605" at bounding box center [323, 242] width 123 height 31
drag, startPoint x: 327, startPoint y: 250, endPoint x: 268, endPoint y: 229, distance: 62.6
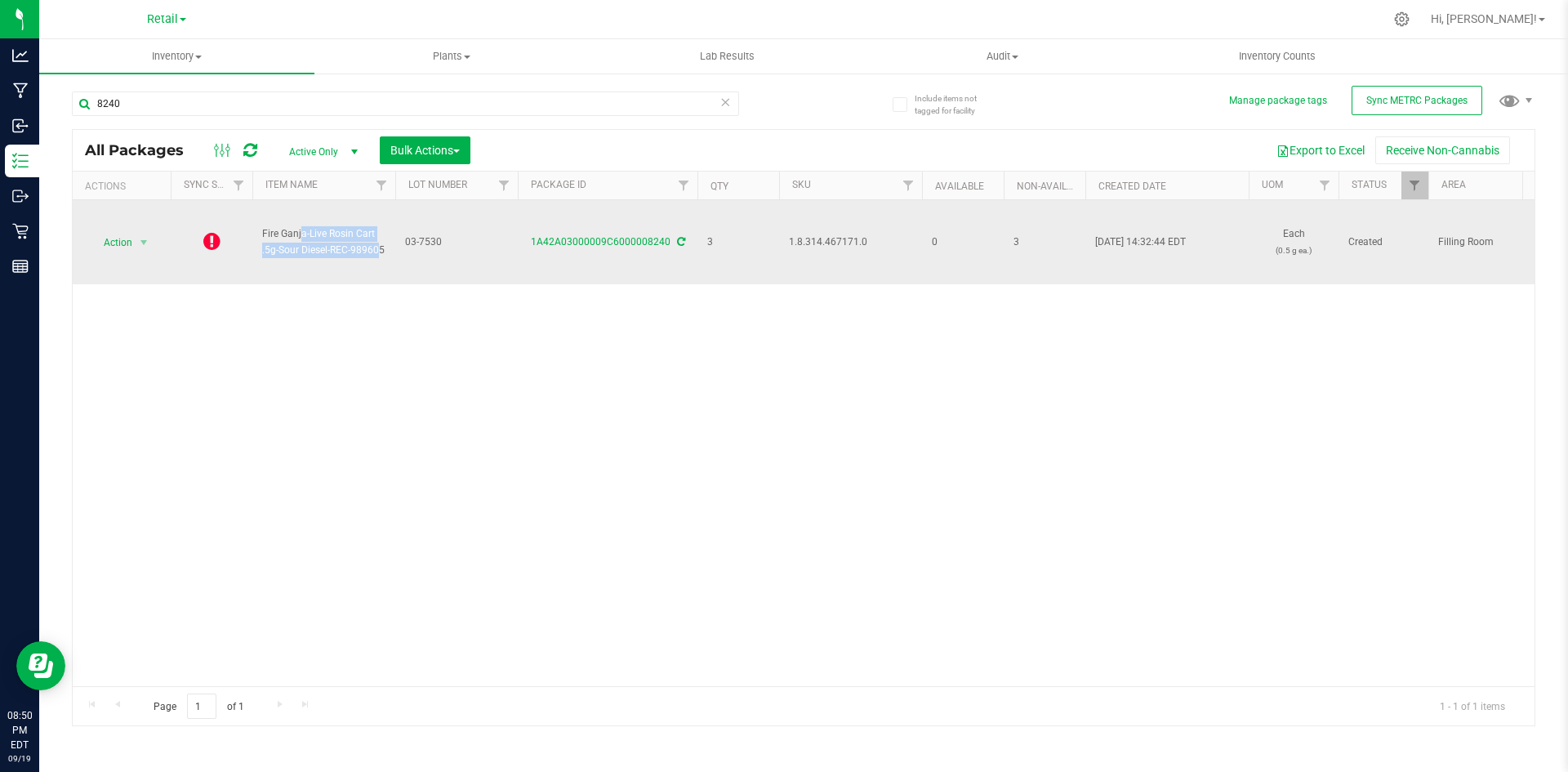
click at [268, 229] on span "Fire Ganja-Live Rosin Cart .5g-Sour Diesel-REC-989605" at bounding box center [323, 242] width 123 height 31
copy span "Fire Ganja-Live Rosin Cart .5g-Sour Diesel-"
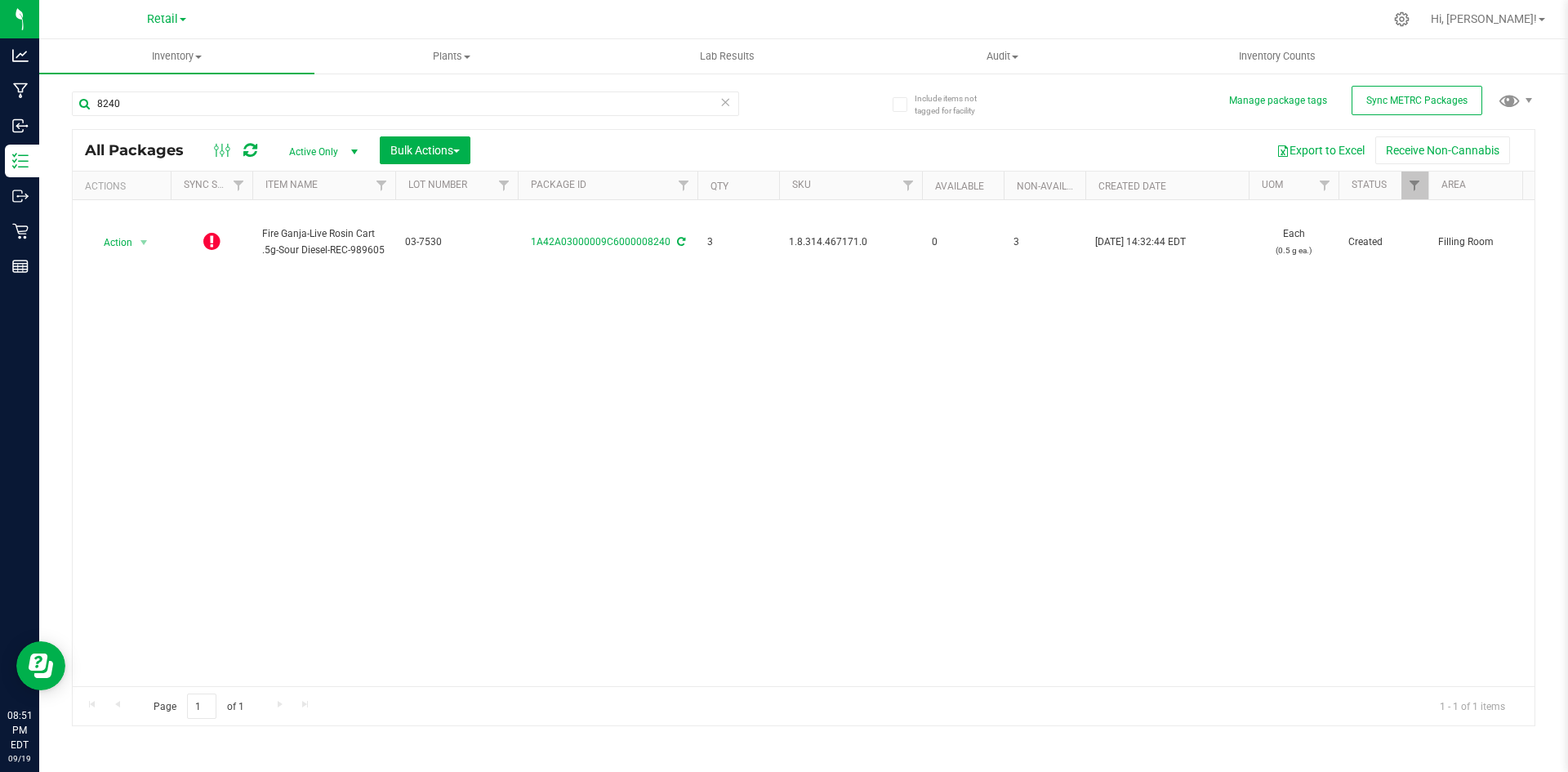
drag, startPoint x: 523, startPoint y: 335, endPoint x: 580, endPoint y: 306, distance: 64.0
click at [551, 320] on div "Action Action Edit attributes Global inventory Lock package Package audit log P…" at bounding box center [803, 443] width 1462 height 486
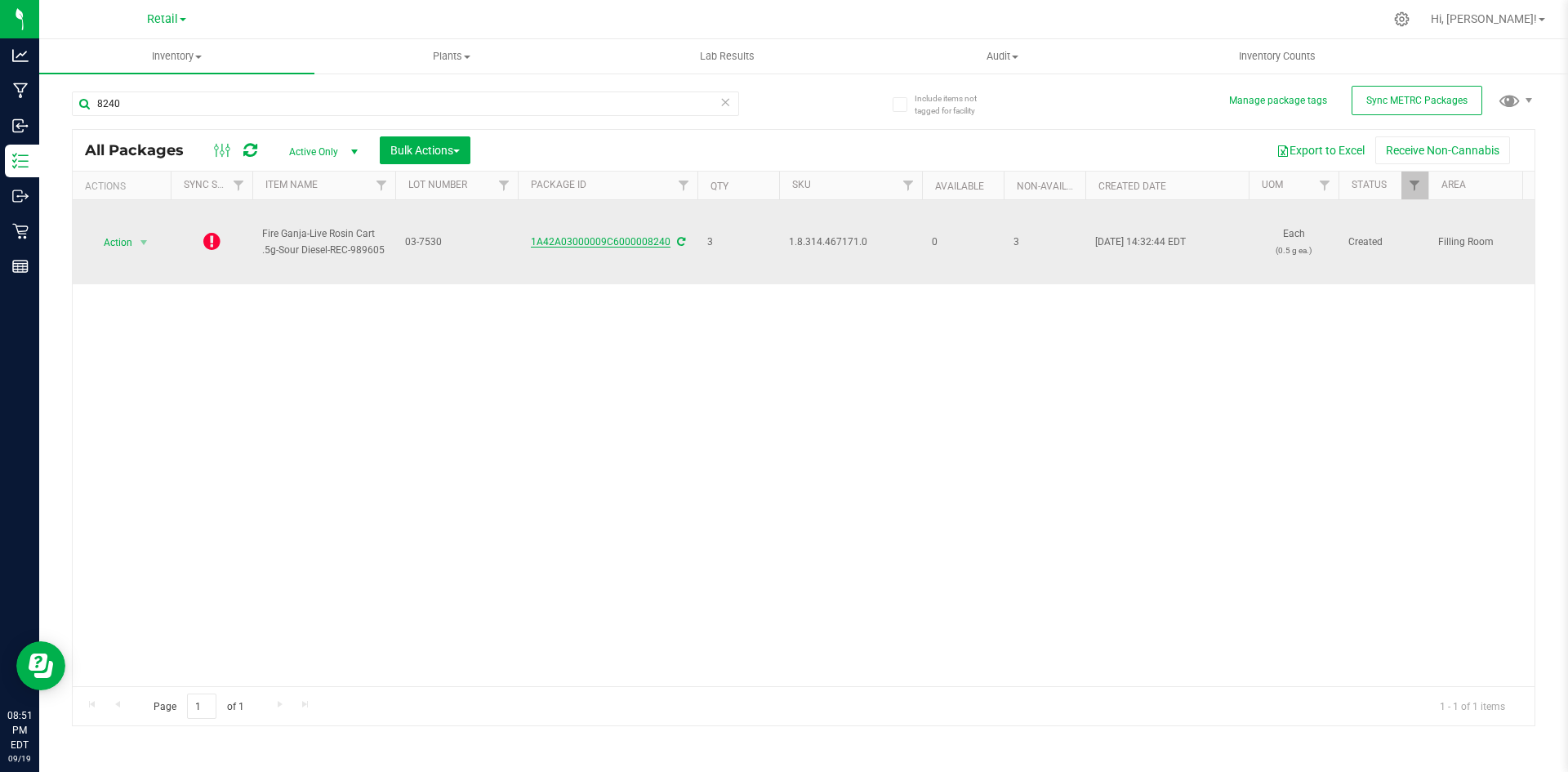
drag, startPoint x: 529, startPoint y: 235, endPoint x: 665, endPoint y: 246, distance: 136.4
click at [665, 246] on div "1A42A03000009C6000008240" at bounding box center [607, 242] width 185 height 15
copy link "1A42A03000009C6000008240"
click at [678, 241] on icon at bounding box center [681, 242] width 9 height 10
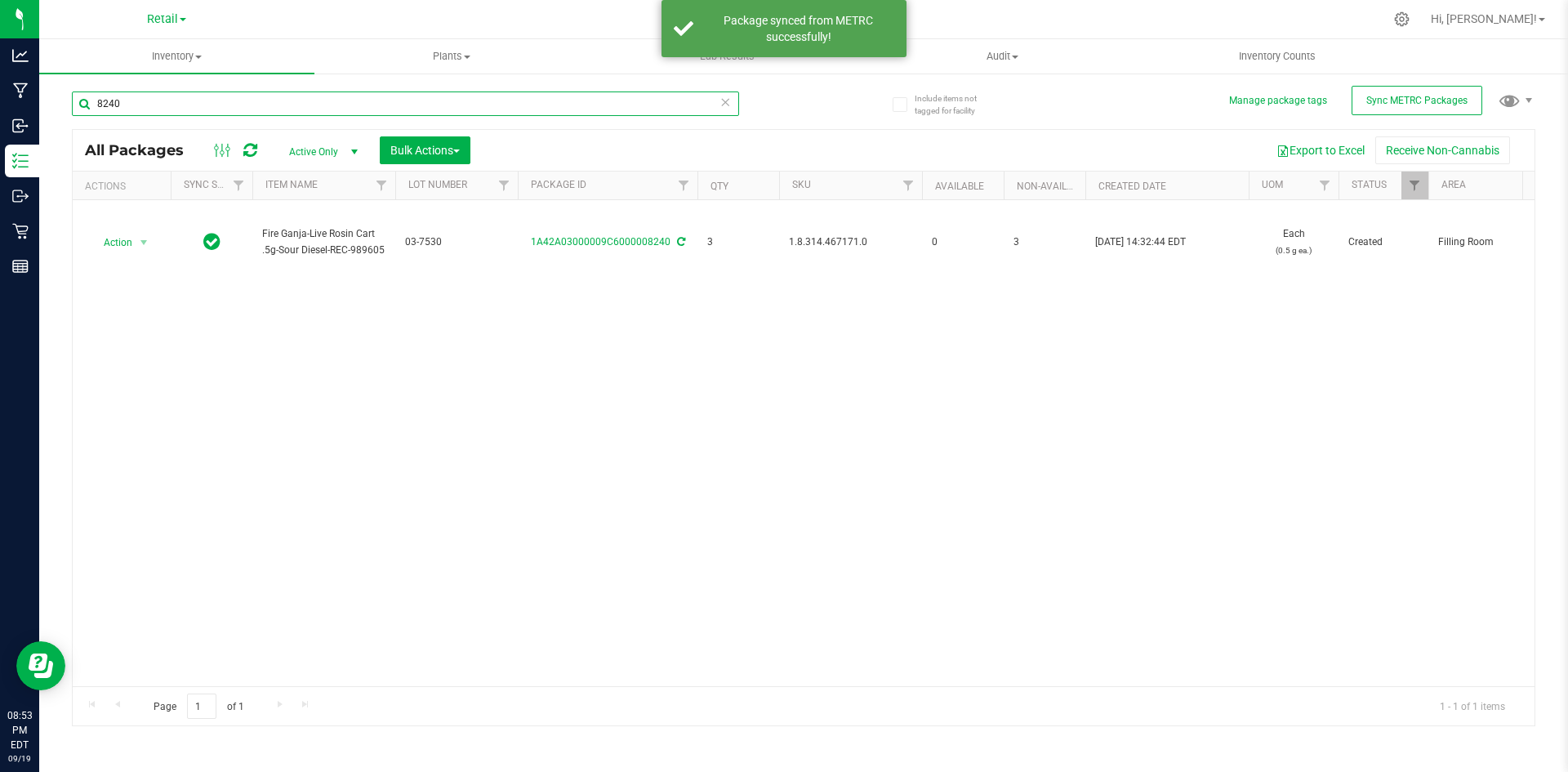
drag, startPoint x: 312, startPoint y: 107, endPoint x: 61, endPoint y: 120, distance: 251.3
click at [61, 120] on div "Include items not tagged for facility Manage package tags Sync METRC Packages 8…" at bounding box center [804, 320] width 1529 height 498
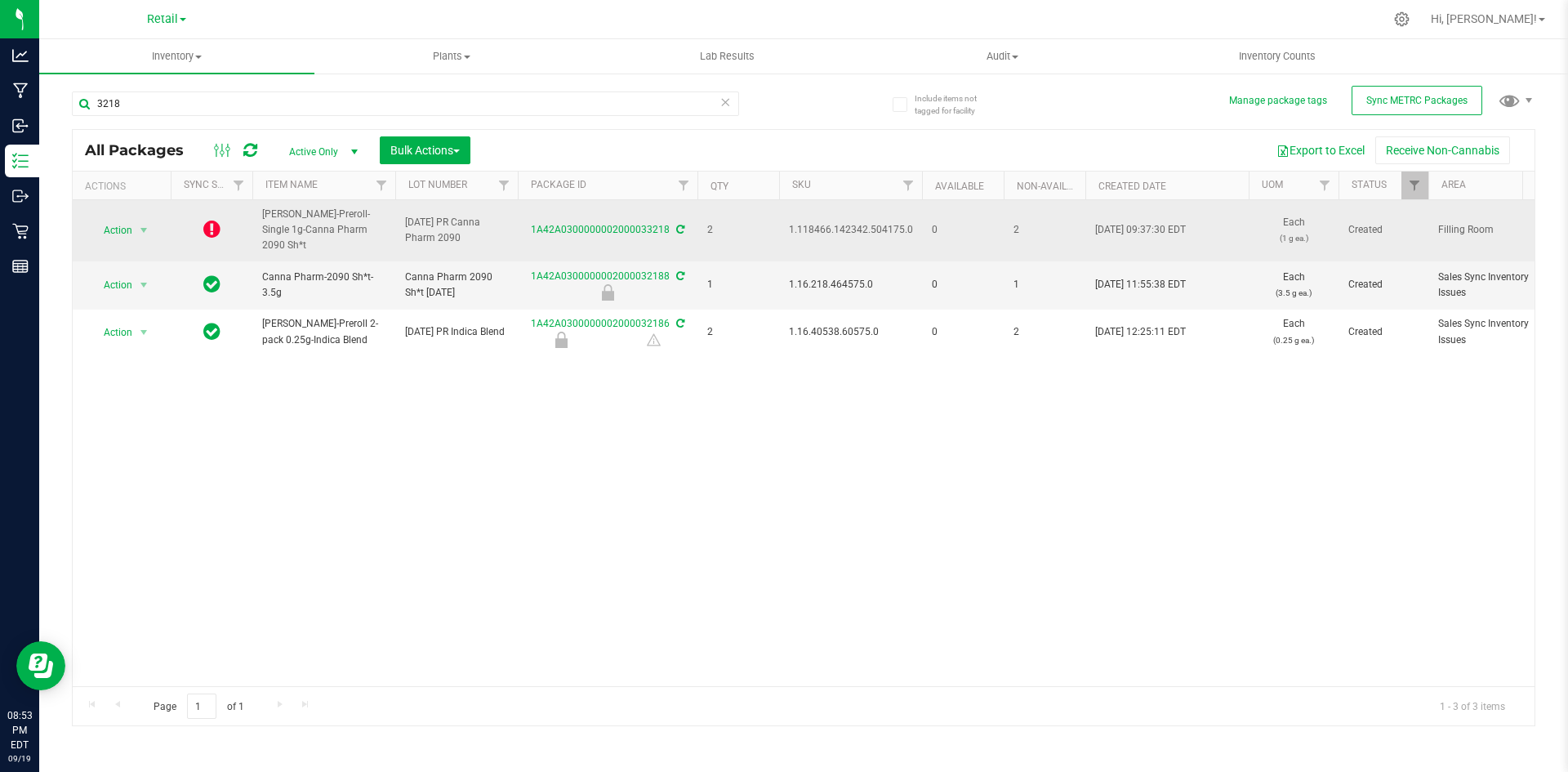
drag, startPoint x: 669, startPoint y: 215, endPoint x: 524, endPoint y: 219, distance: 145.1
click at [518, 222] on div "1A42A0300000002000033218" at bounding box center [607, 230] width 185 height 15
copy link "1A42A0300000002000033218"
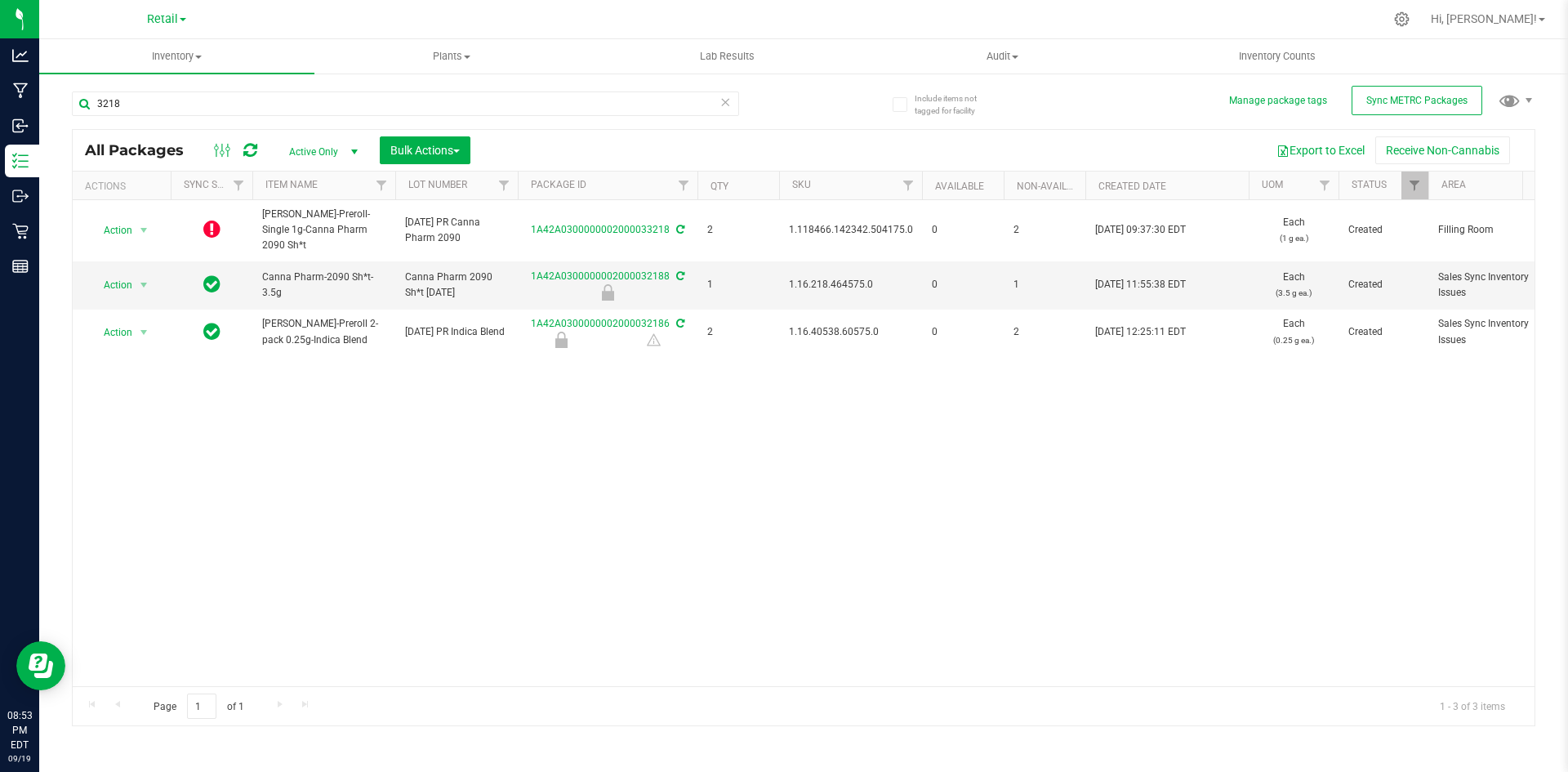
click at [772, 437] on div "Action Action Edit attributes Global inventory Lock package Package audit log P…" at bounding box center [803, 443] width 1462 height 486
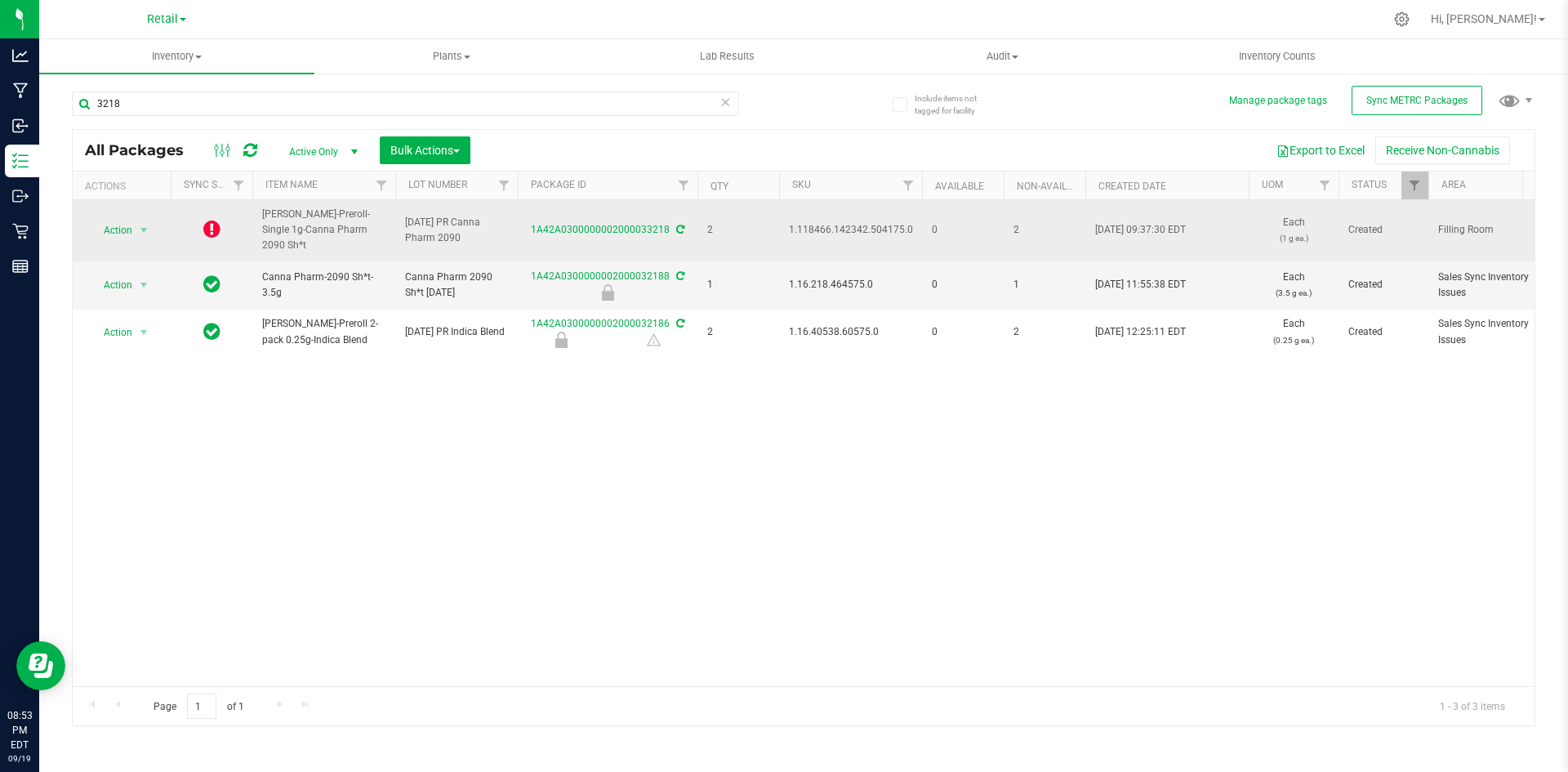
click at [677, 225] on icon at bounding box center [680, 230] width 9 height 10
drag, startPoint x: 525, startPoint y: 217, endPoint x: 665, endPoint y: 220, distance: 140.0
click at [665, 222] on div "1A42A0300000002000033218" at bounding box center [607, 230] width 185 height 15
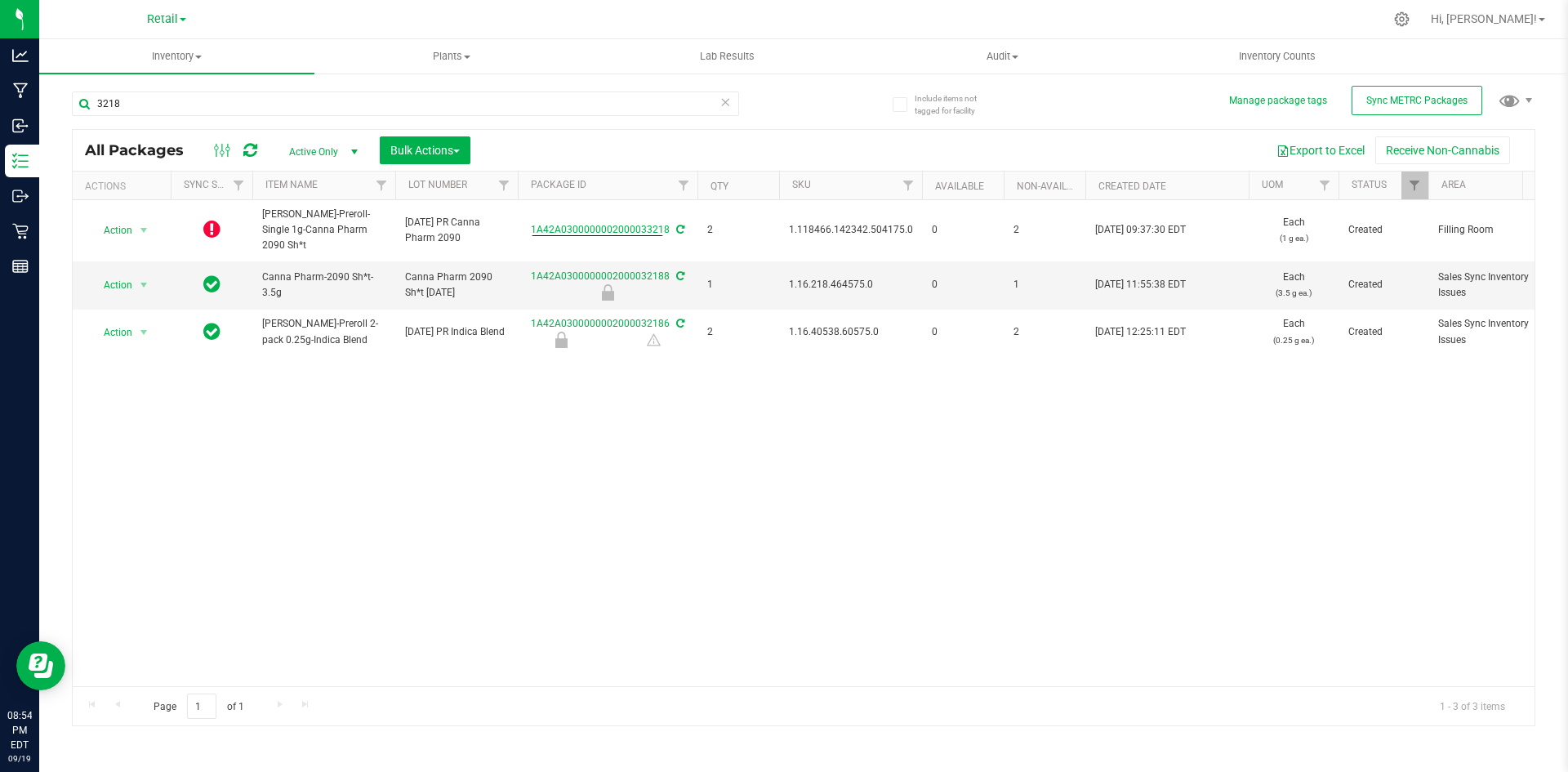
click at [688, 482] on div "Action Action Edit attributes Global inventory Lock package Package audit log P…" at bounding box center [803, 443] width 1462 height 486
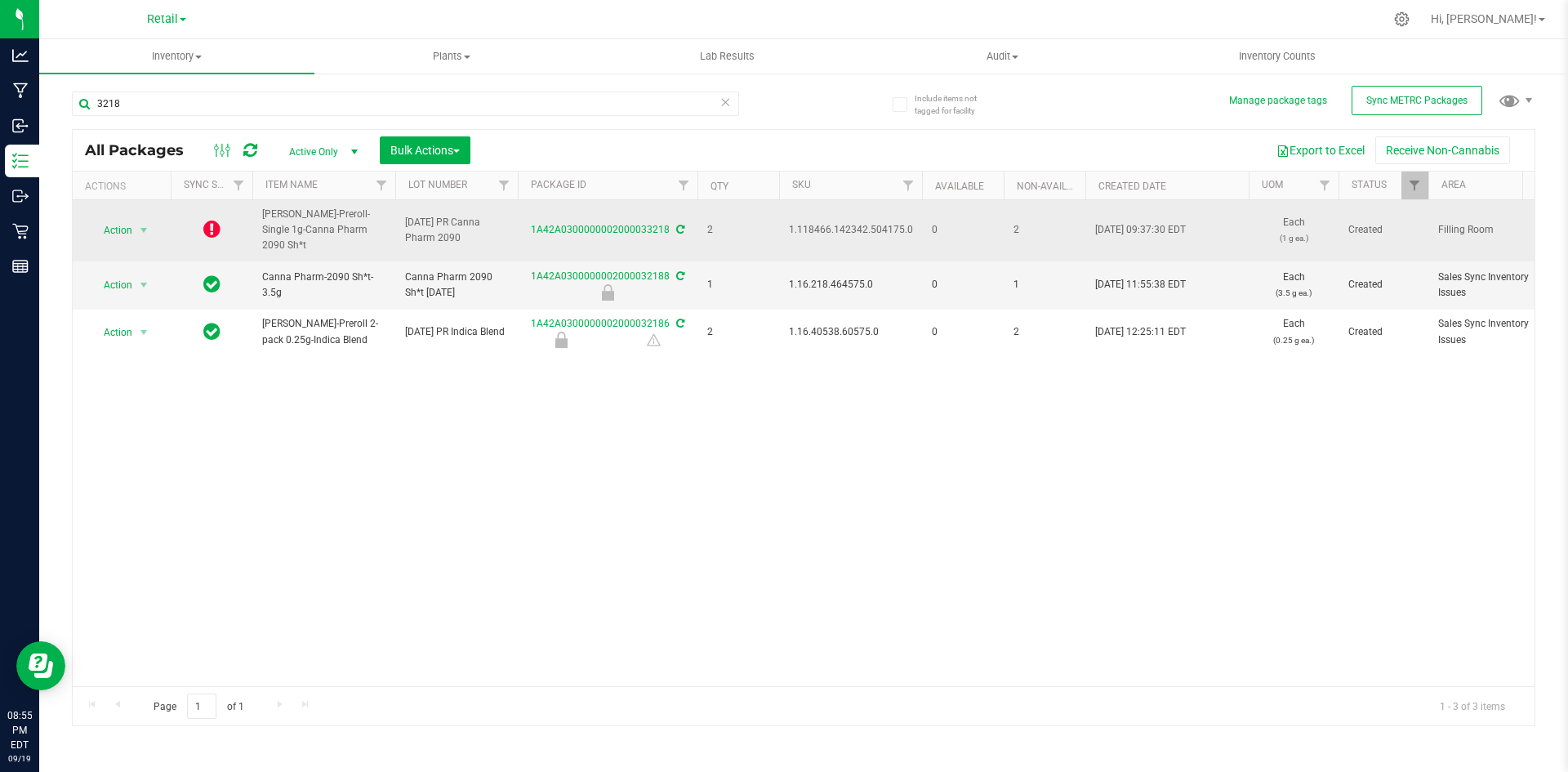
click at [680, 225] on icon at bounding box center [680, 230] width 9 height 10
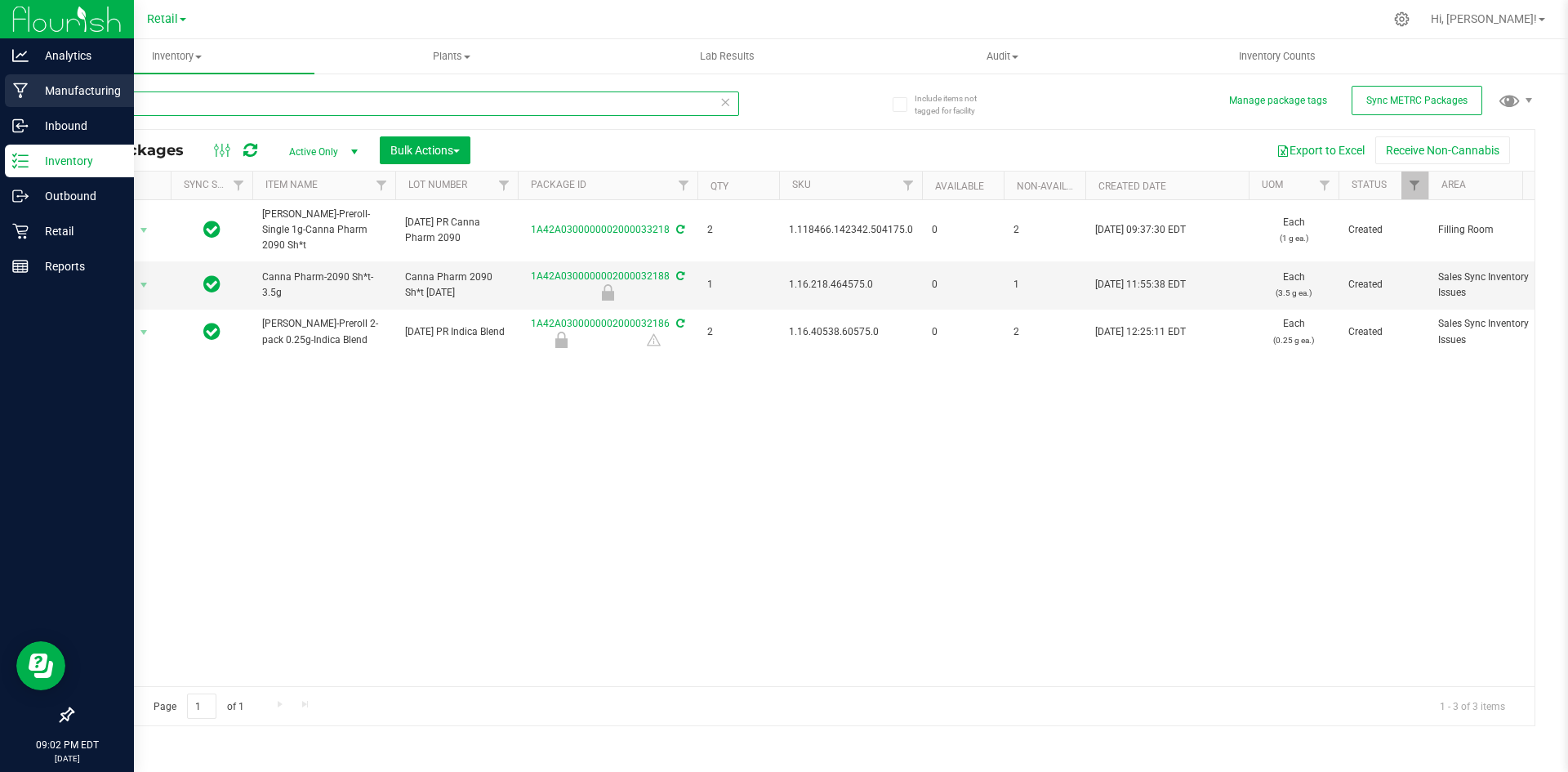
drag, startPoint x: 95, startPoint y: 103, endPoint x: 0, endPoint y: 104, distance: 95.0
click at [0, 104] on div "Analytics Manufacturing Inbound Inventory Outbound Retail Reports 09:02 PM EDT …" at bounding box center [784, 386] width 1568 height 772
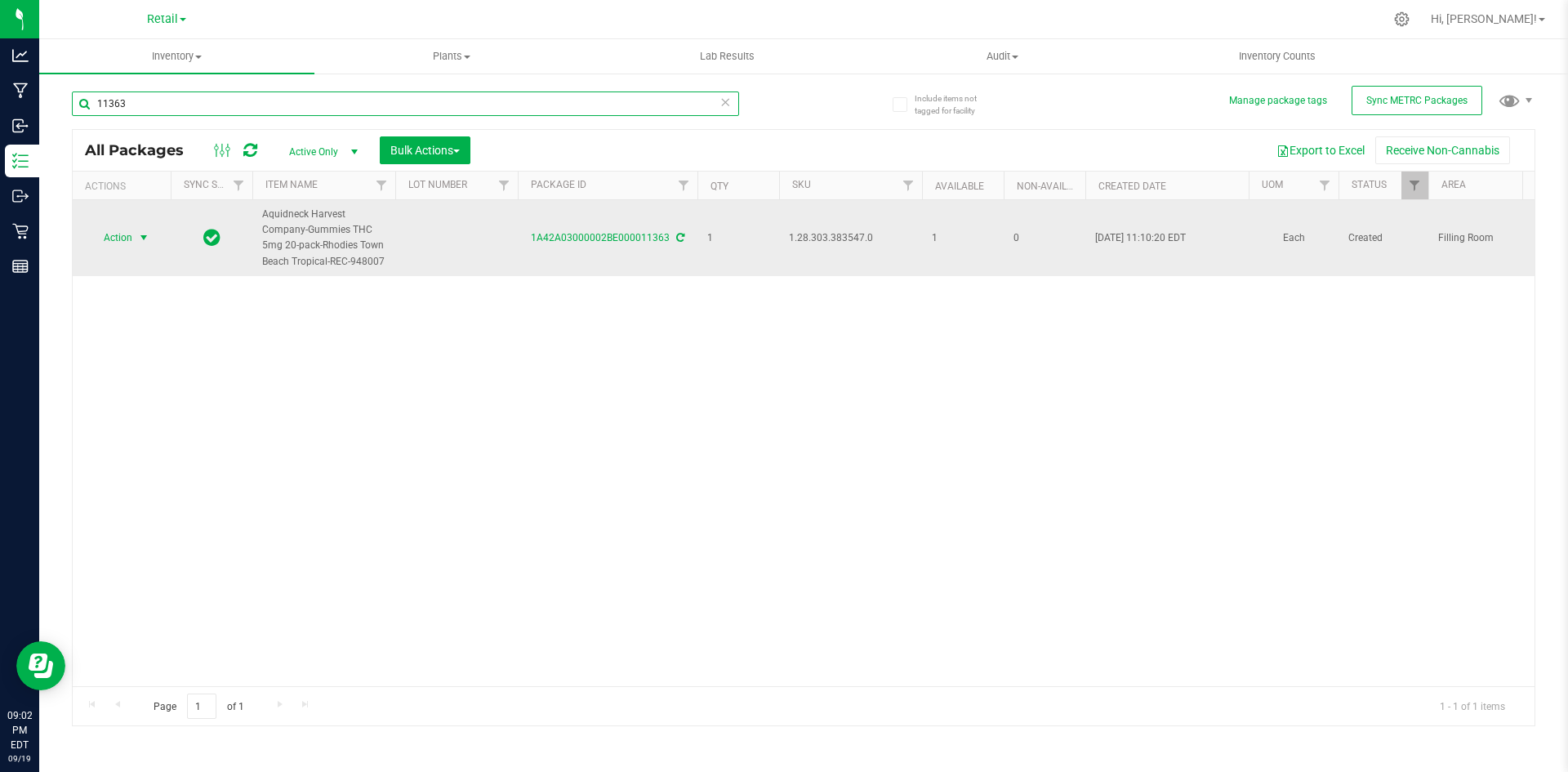
type input "11363"
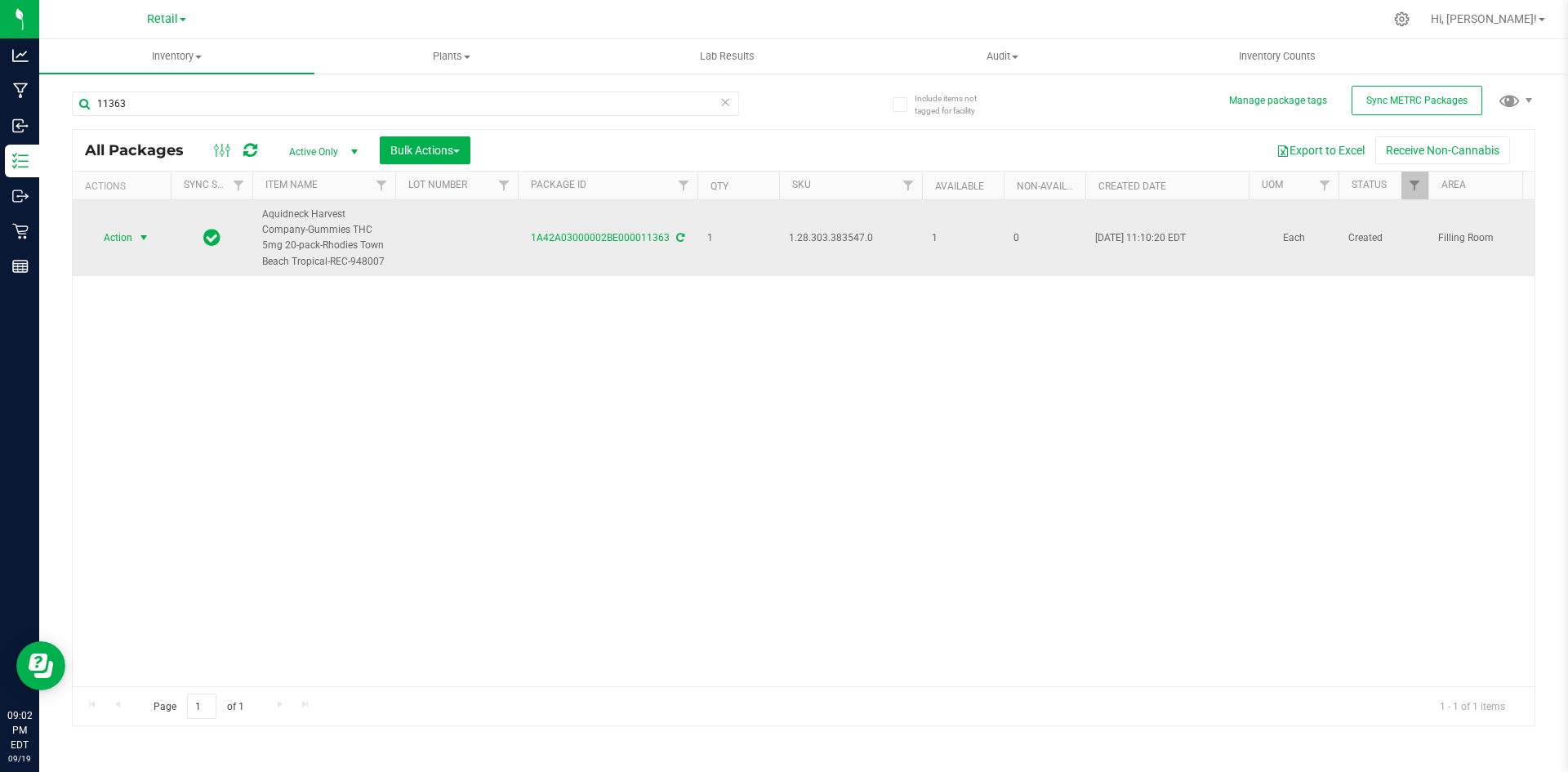
click at [126, 237] on span "Action" at bounding box center [112, 237] width 44 height 23
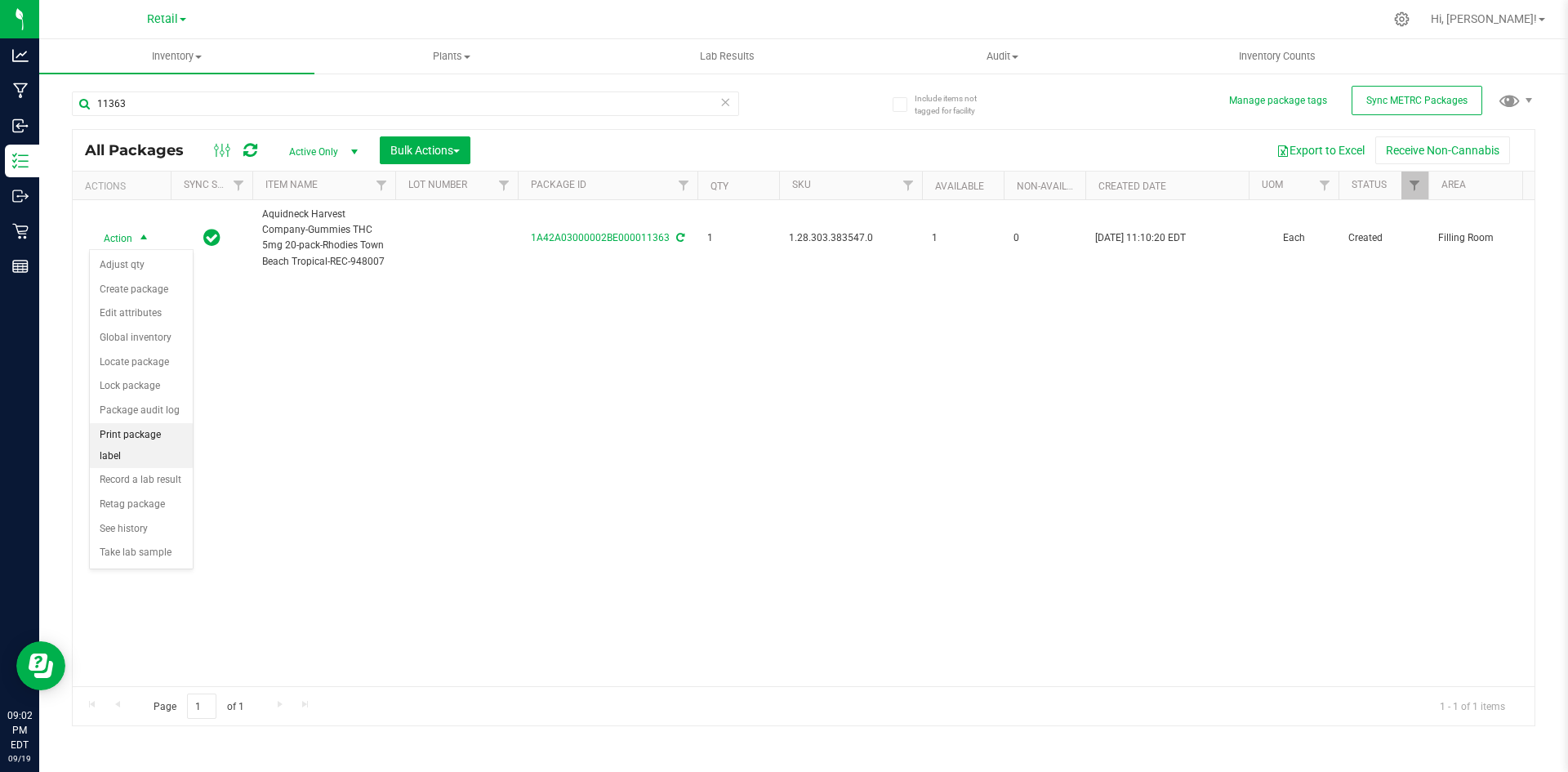
click at [162, 436] on li "Print package label" at bounding box center [141, 445] width 103 height 45
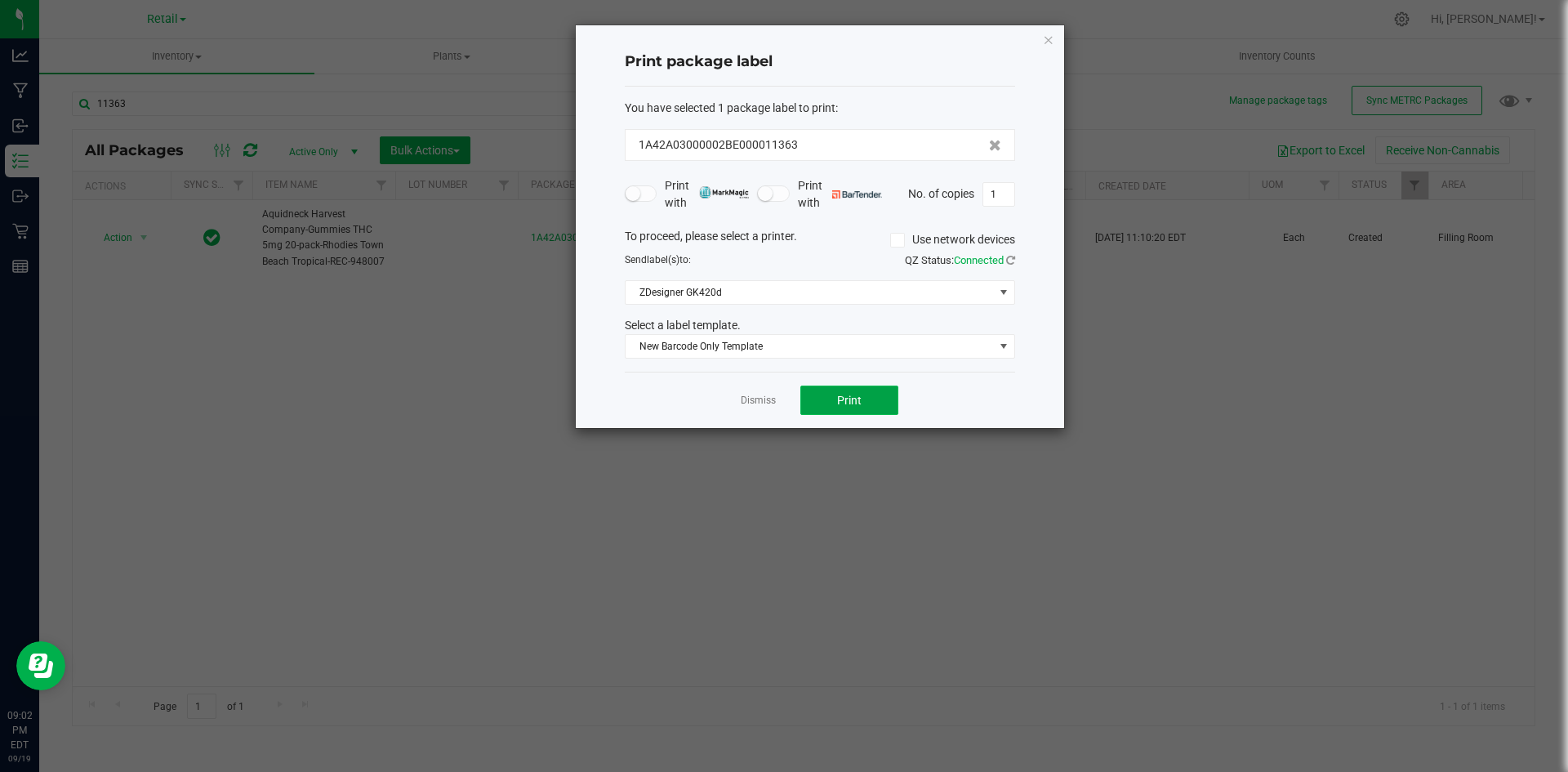
click at [884, 389] on button "Print" at bounding box center [849, 400] width 98 height 30
